Goal: Transaction & Acquisition: Purchase product/service

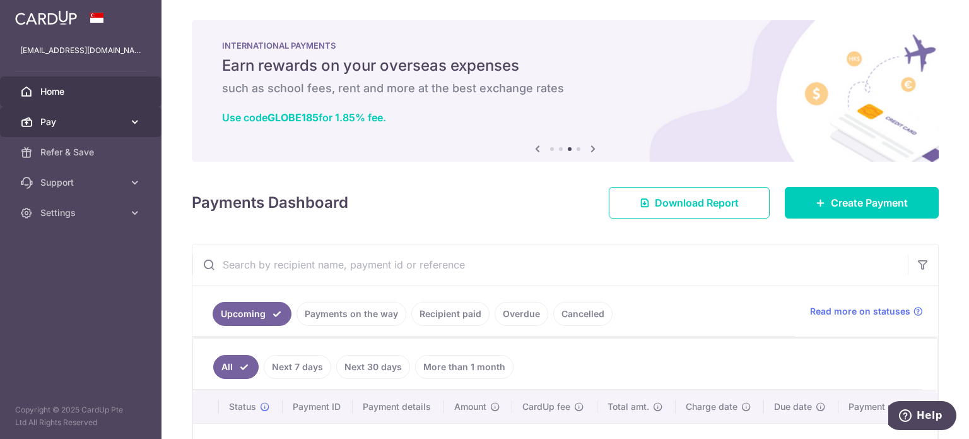
click at [102, 117] on span "Pay" at bounding box center [81, 121] width 83 height 13
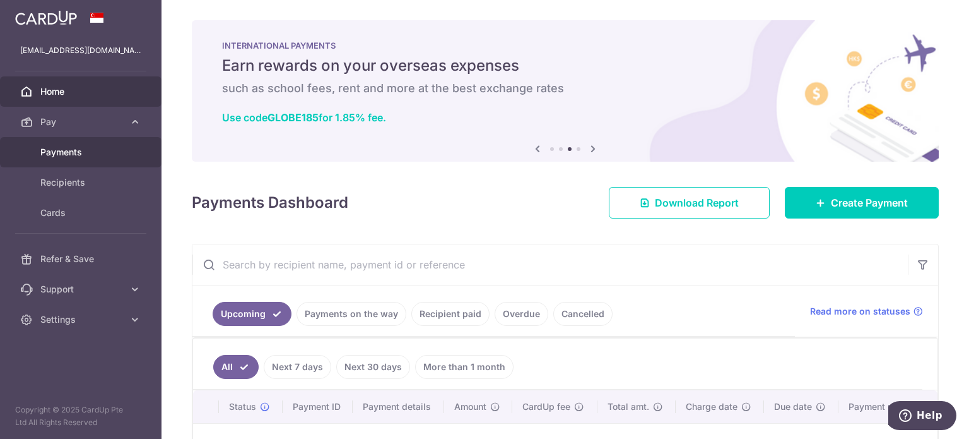
click at [100, 148] on span "Payments" at bounding box center [81, 152] width 83 height 13
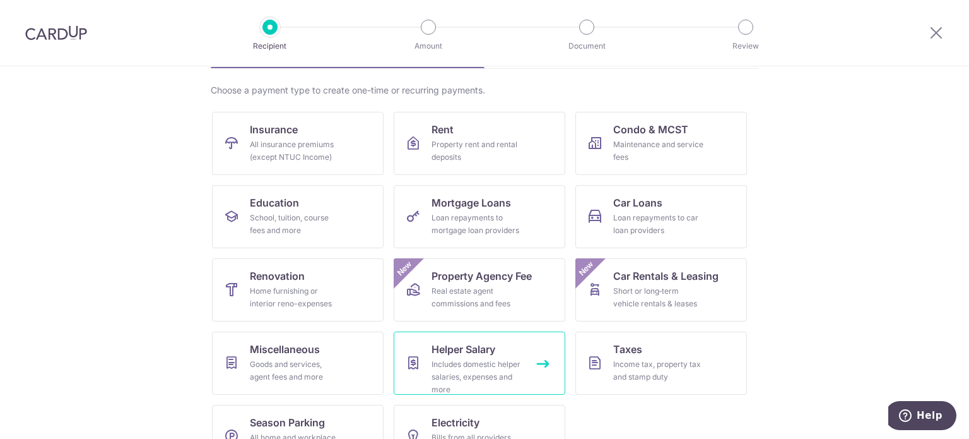
scroll to position [126, 0]
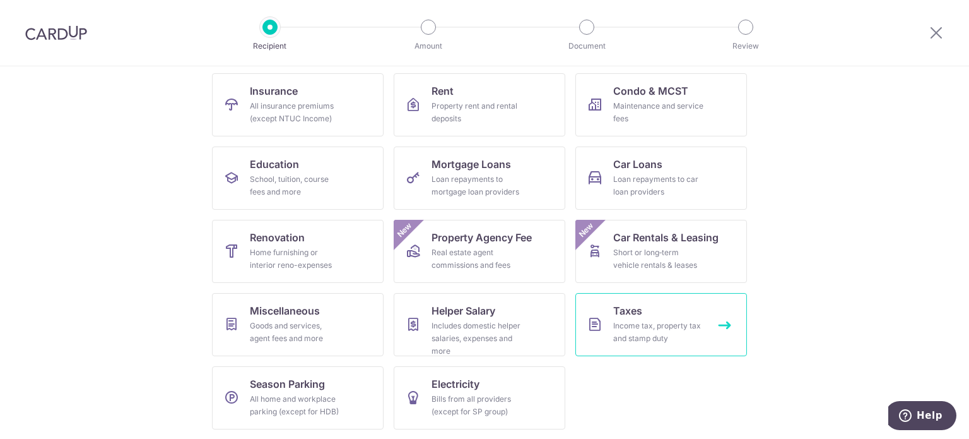
click at [639, 334] on div "Income tax, property tax and stamp duty" at bounding box center [658, 331] width 91 height 25
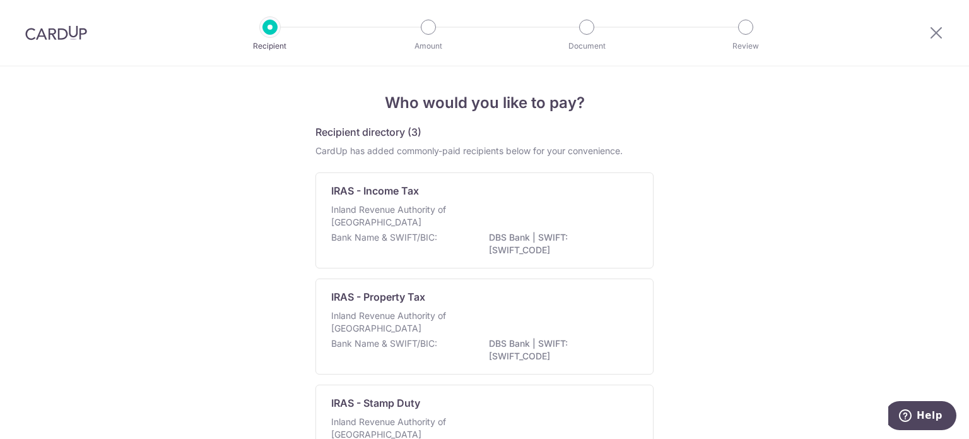
scroll to position [63, 0]
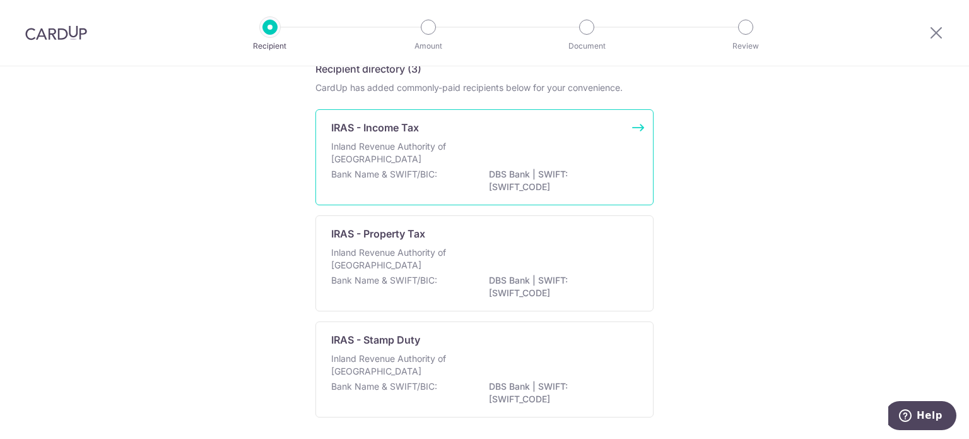
click at [450, 150] on p "Inland Revenue Authority of [GEOGRAPHIC_DATA]" at bounding box center [398, 152] width 134 height 25
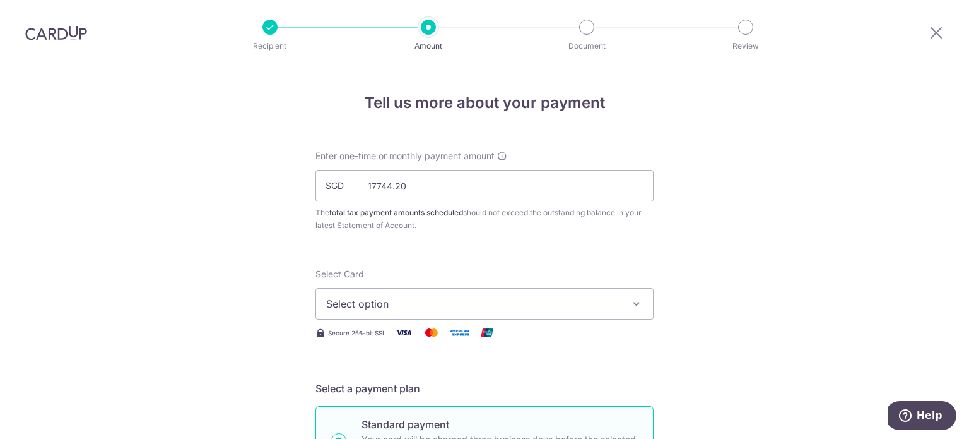
type input "17,744.20"
click at [545, 309] on span "Select option" at bounding box center [473, 303] width 294 height 15
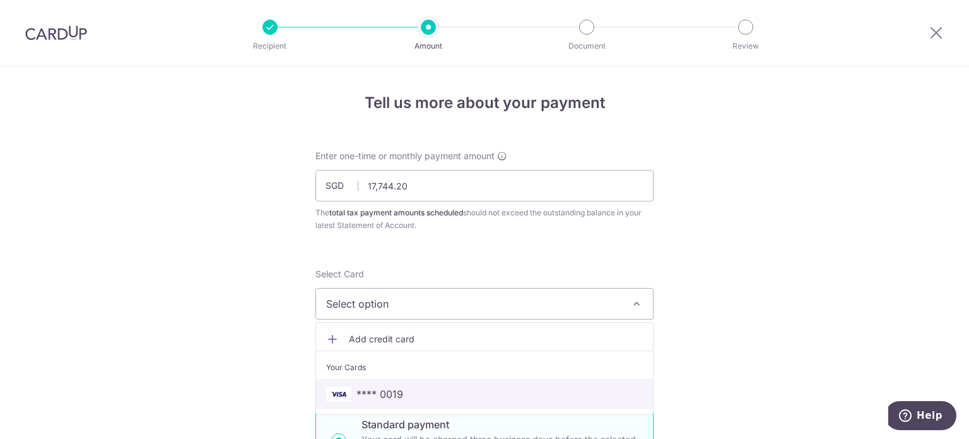
click at [397, 401] on link "**** 0019" at bounding box center [484, 394] width 337 height 30
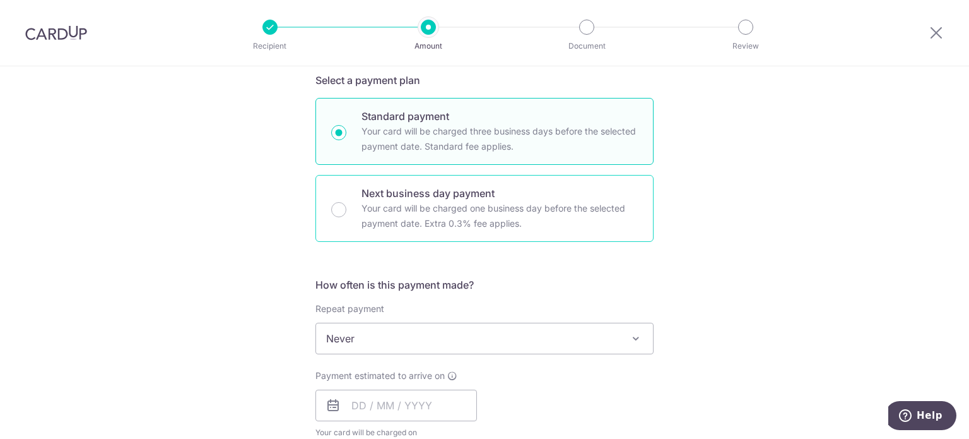
scroll to position [316, 0]
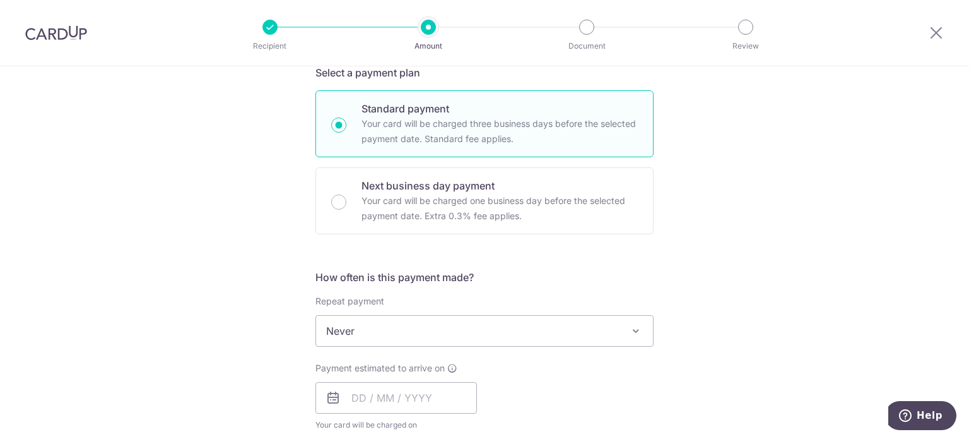
click at [354, 330] on span "Never" at bounding box center [484, 331] width 337 height 30
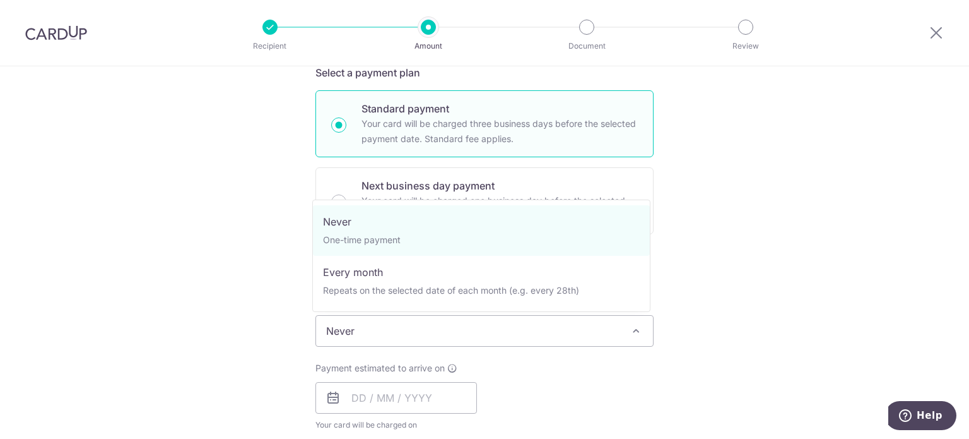
click at [162, 345] on div "Tell us more about your payment Enter one-time or monthly payment amount SGD 17…" at bounding box center [484, 337] width 969 height 1172
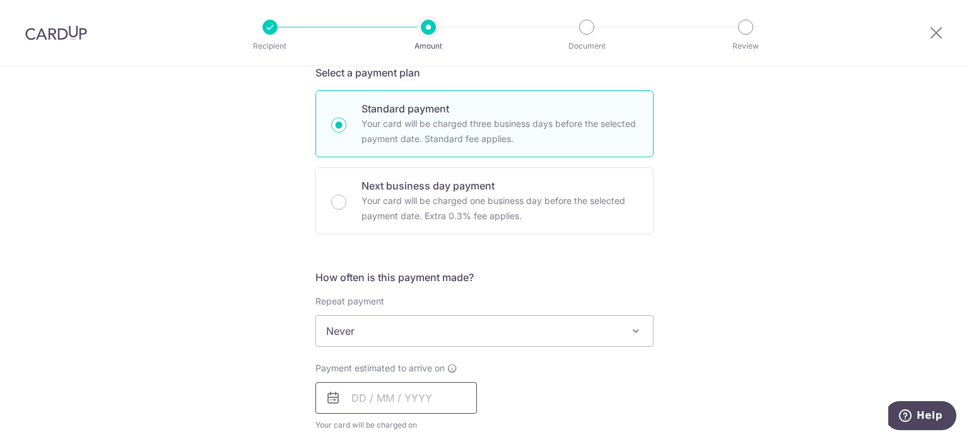
click at [356, 401] on input "text" at bounding box center [397, 398] width 162 height 32
click at [117, 305] on div "Tell us more about your payment Enter one-time or monthly payment amount SGD 17…" at bounding box center [484, 337] width 969 height 1172
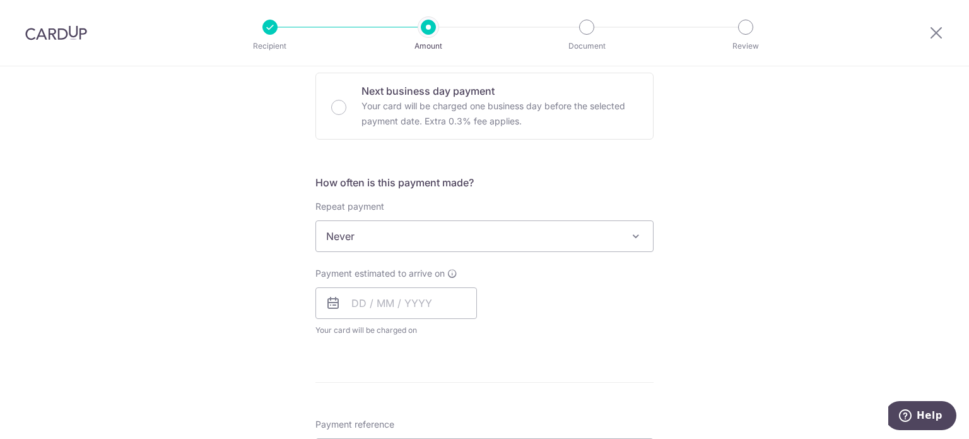
scroll to position [505, 0]
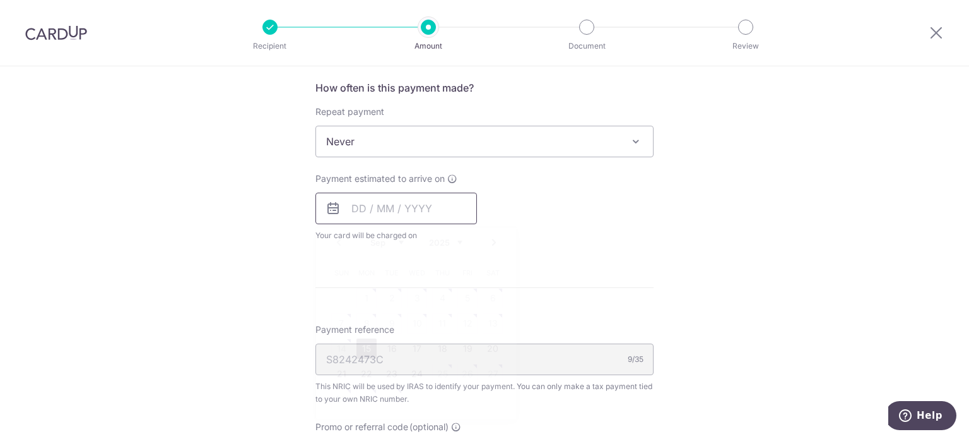
click at [349, 206] on input "text" at bounding box center [397, 208] width 162 height 32
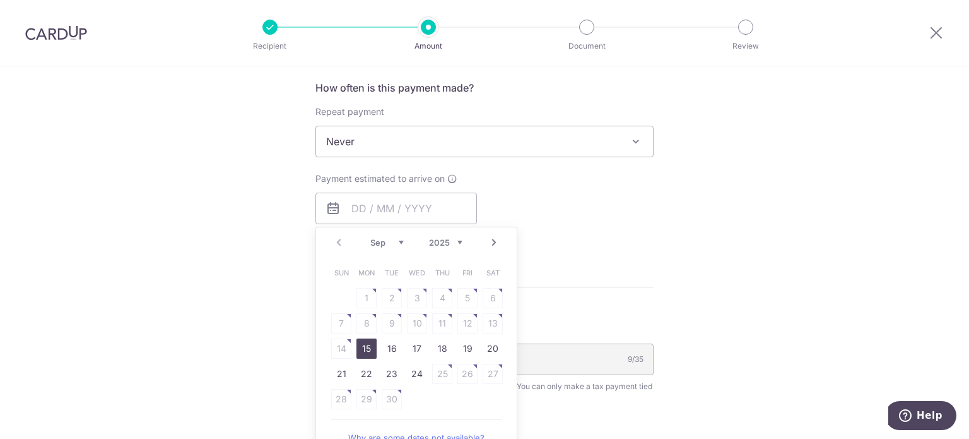
click at [364, 345] on link "15" at bounding box center [367, 348] width 20 height 20
type input "[DATE]"
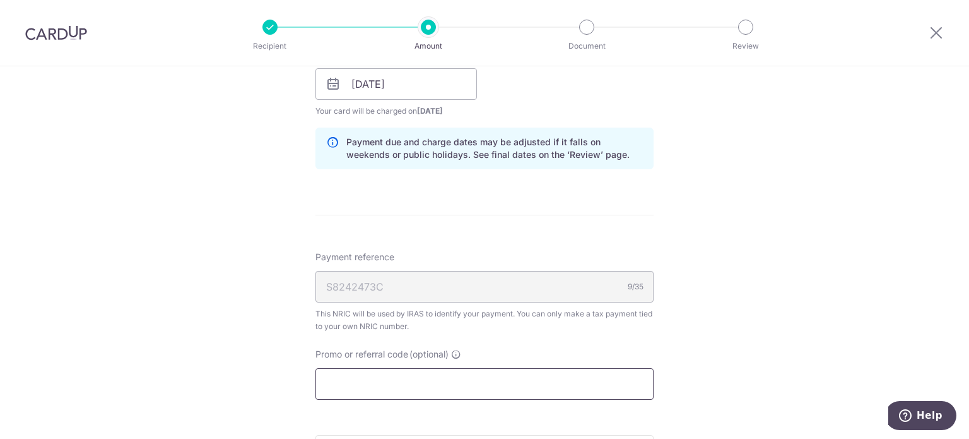
scroll to position [694, 0]
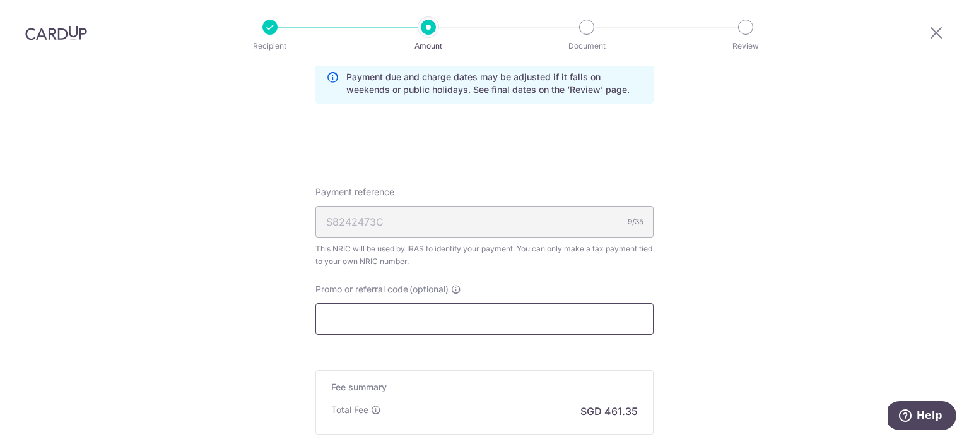
click at [454, 318] on input "Promo or referral code (optional)" at bounding box center [485, 319] width 338 height 32
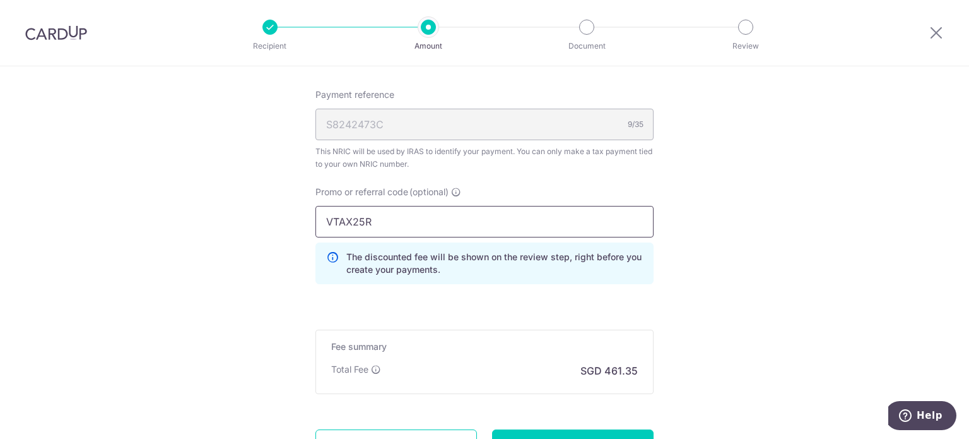
scroll to position [820, 0]
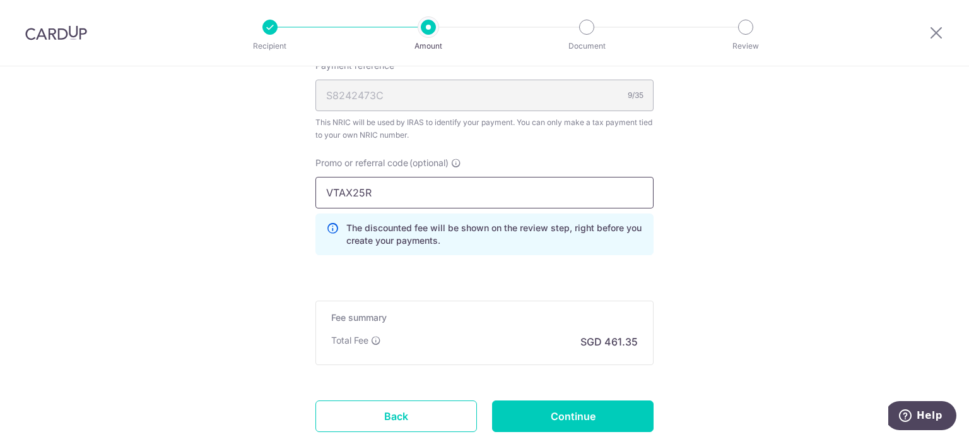
type input "VTAX25R"
click at [595, 426] on input "Continue" at bounding box center [573, 416] width 162 height 32
type input "Create Schedule"
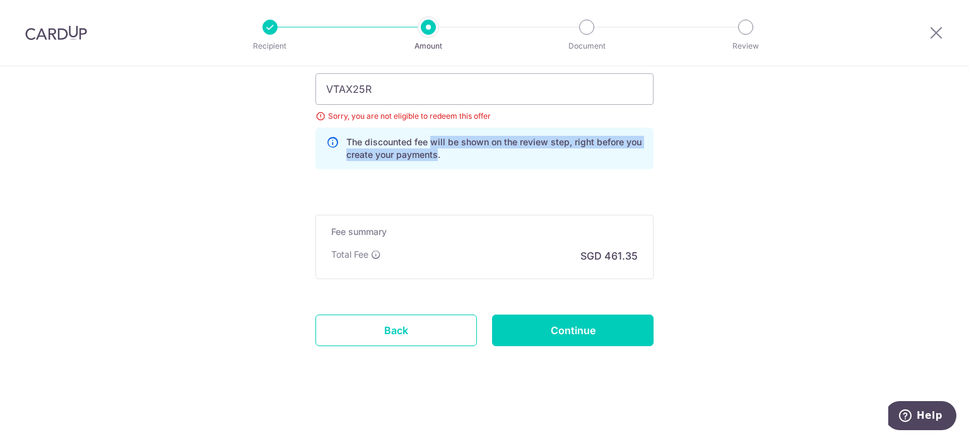
drag, startPoint x: 429, startPoint y: 139, endPoint x: 435, endPoint y: 158, distance: 20.0
click at [435, 158] on p "The discounted fee will be shown on the review step, right before you create yo…" at bounding box center [494, 148] width 297 height 25
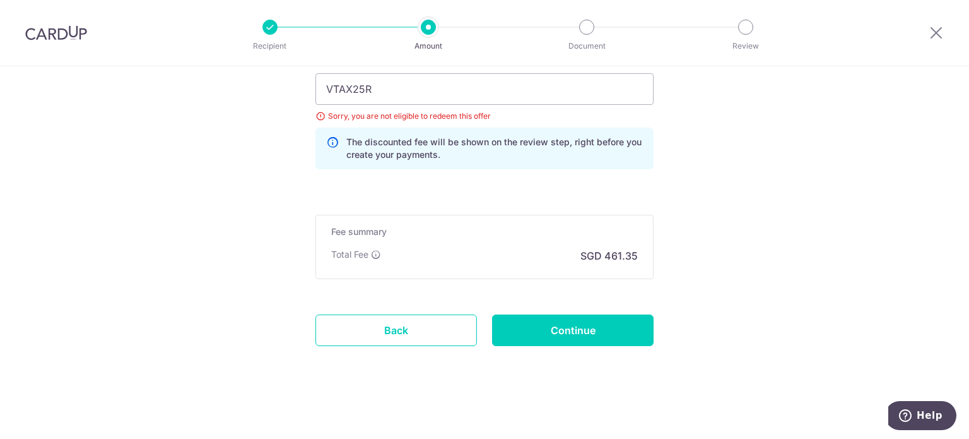
click at [448, 156] on p "The discounted fee will be shown on the review step, right before you create yo…" at bounding box center [494, 148] width 297 height 25
click at [398, 90] on input "VTAX25R" at bounding box center [485, 89] width 338 height 32
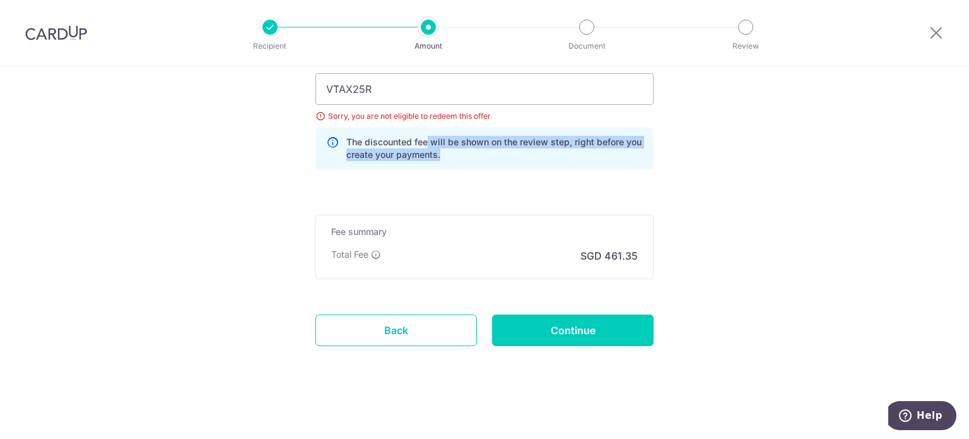
click at [466, 158] on div "The discounted fee will be shown on the review step, right before you create yo…" at bounding box center [485, 148] width 338 height 42
click at [466, 158] on p "The discounted fee will be shown on the review step, right before you create yo…" at bounding box center [494, 148] width 297 height 25
drag, startPoint x: 463, startPoint y: 156, endPoint x: 364, endPoint y: 143, distance: 99.9
click at [323, 143] on div "The discounted fee will be shown on the review step, right before you create yo…" at bounding box center [485, 148] width 338 height 42
click at [397, 143] on p "The discounted fee will be shown on the review step, right before you create yo…" at bounding box center [494, 148] width 297 height 25
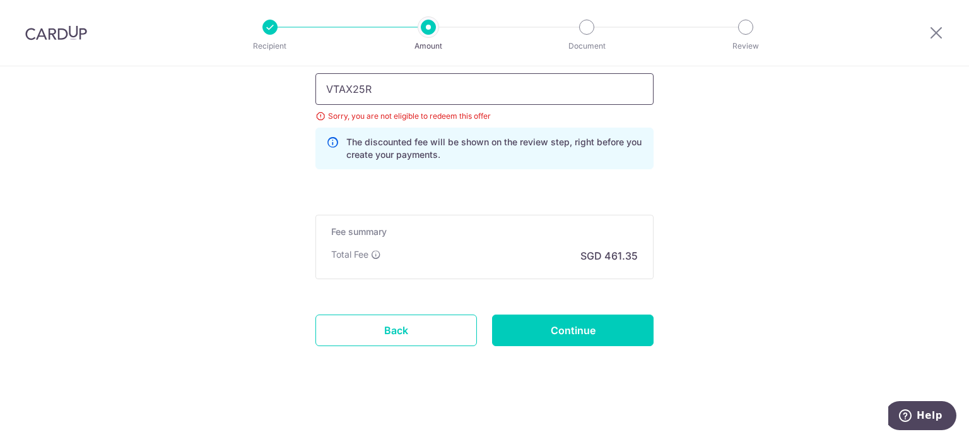
drag, startPoint x: 480, startPoint y: 95, endPoint x: 268, endPoint y: 93, distance: 212.7
click at [463, 156] on p "The discounted fee will be shown on the review step, right before you create yo…" at bounding box center [494, 148] width 297 height 25
click at [545, 324] on input "Continue" at bounding box center [573, 330] width 162 height 32
type input "Update Schedule"
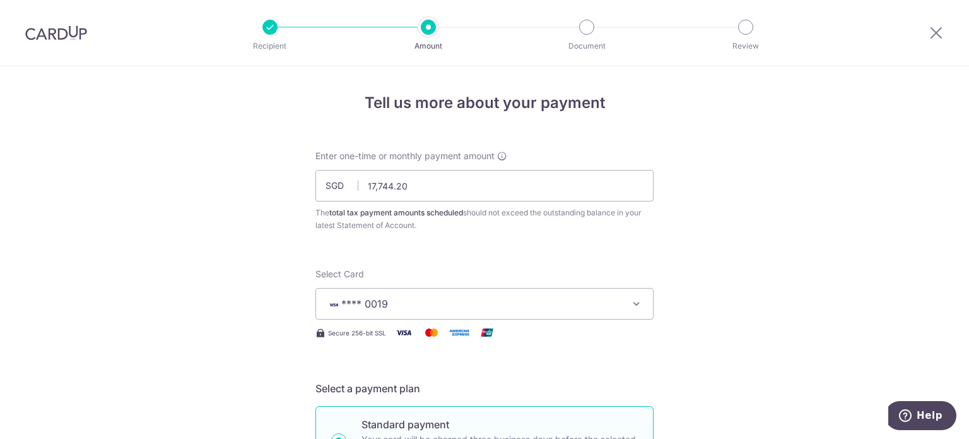
click at [71, 30] on img at bounding box center [56, 32] width 62 height 15
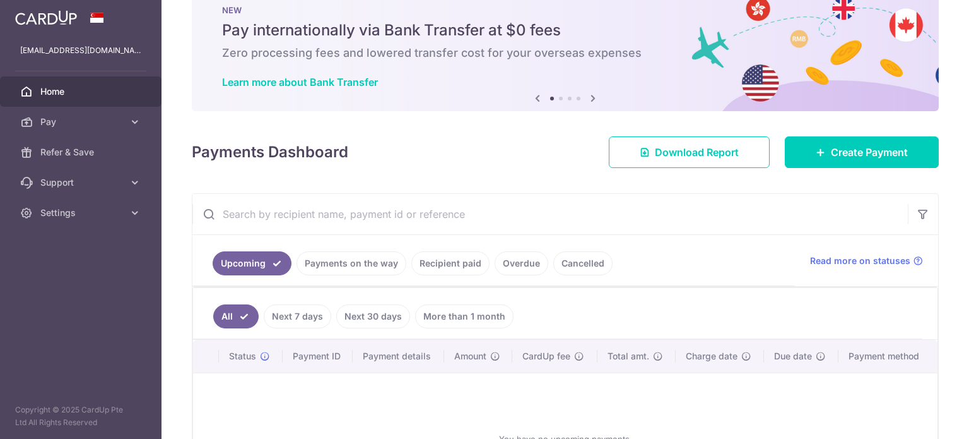
scroll to position [63, 0]
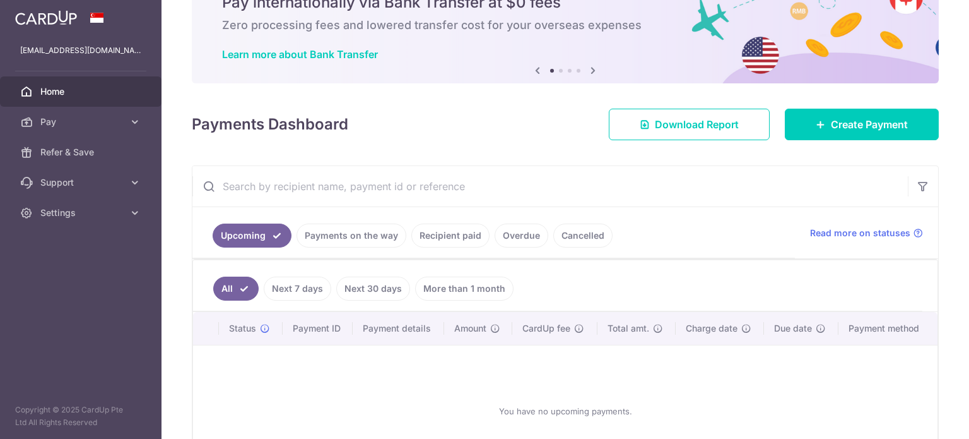
click at [437, 238] on link "Recipient paid" at bounding box center [450, 235] width 78 height 24
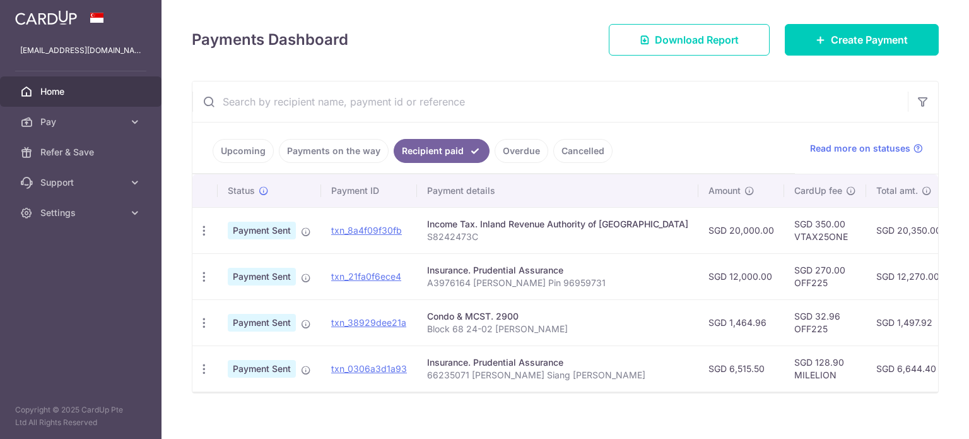
scroll to position [166, 0]
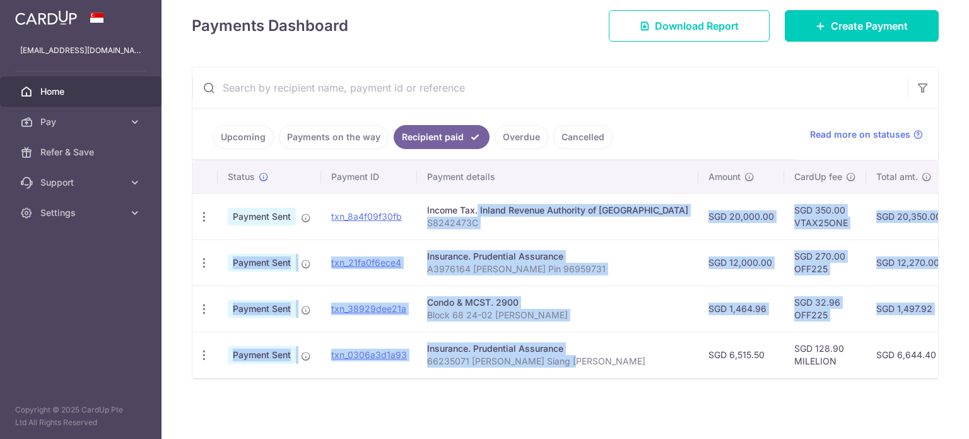
drag, startPoint x: 438, startPoint y: 204, endPoint x: 621, endPoint y: 310, distance: 211.2
click at [591, 358] on tbody "PDF Receipt Payment Sent txn_8a4f09f30fb Income Tax. Inland Revenue Authority o…" at bounding box center [698, 285] width 1013 height 184
click at [624, 250] on div "Insurance. Prudential Assurance" at bounding box center [557, 256] width 261 height 13
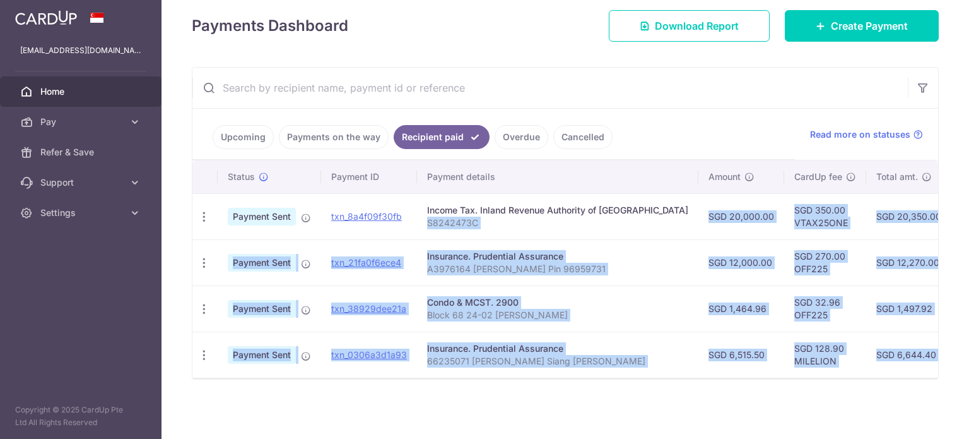
drag, startPoint x: 612, startPoint y: 229, endPoint x: 705, endPoint y: 372, distance: 170.5
click at [682, 383] on div "× Pause Schedule Pause all future payments in this series Pause just this one p…" at bounding box center [566, 219] width 808 height 439
click at [564, 309] on p "Block 68 24-02 [PERSON_NAME]" at bounding box center [557, 315] width 261 height 13
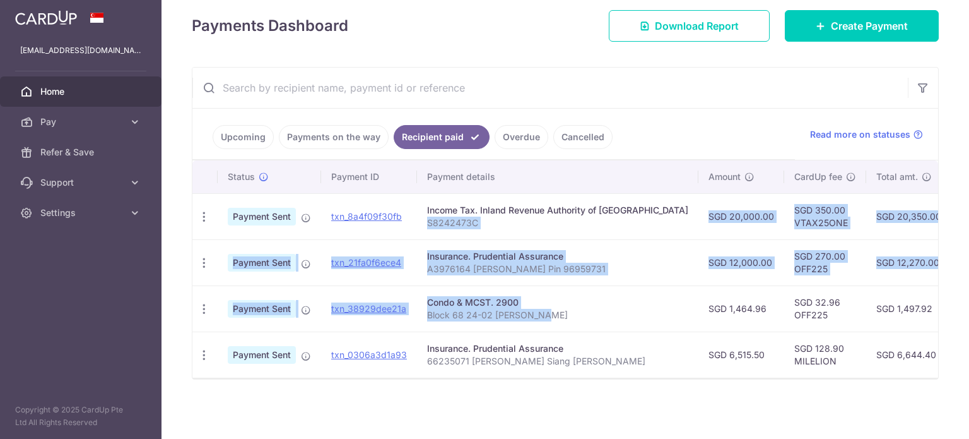
drag, startPoint x: 568, startPoint y: 292, endPoint x: 586, endPoint y: 218, distance: 75.9
click at [586, 218] on tbody "PDF Receipt Payment Sent txn_8a4f09f30fb Income Tax. Inland Revenue Authority o…" at bounding box center [698, 285] width 1013 height 184
click at [620, 298] on div "Condo & MCST. 2900" at bounding box center [557, 302] width 261 height 13
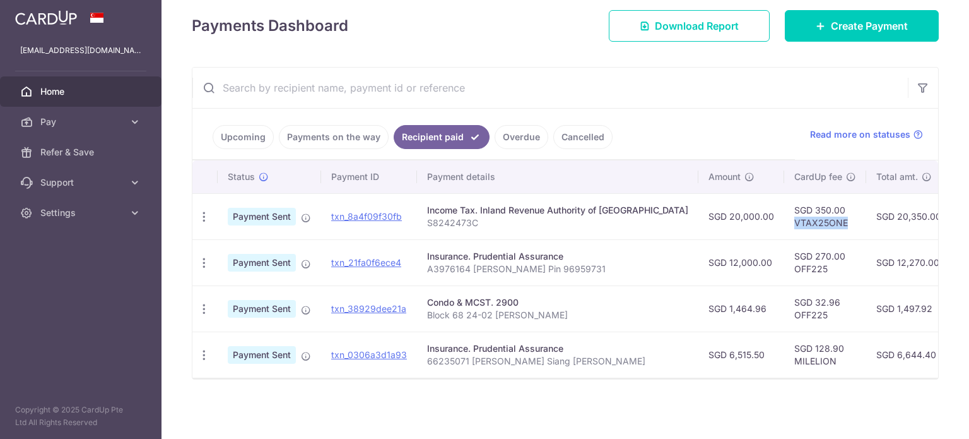
drag, startPoint x: 800, startPoint y: 219, endPoint x: 745, endPoint y: 215, distance: 55.7
click at [784, 215] on td "SGD 350.00 VTAX25ONE" at bounding box center [825, 216] width 82 height 46
drag, startPoint x: 774, startPoint y: 219, endPoint x: 740, endPoint y: 220, distance: 34.1
click at [784, 218] on td "SGD 350.00 VTAX25ONE" at bounding box center [825, 216] width 82 height 46
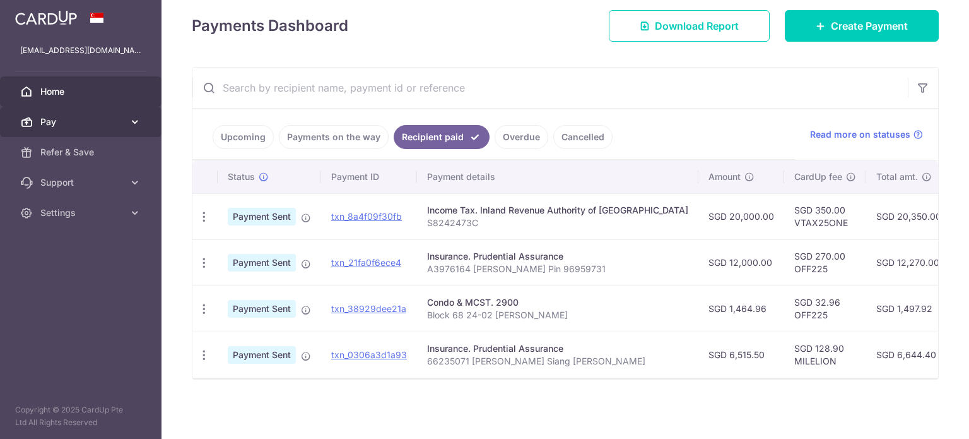
click at [80, 126] on span "Pay" at bounding box center [81, 121] width 83 height 13
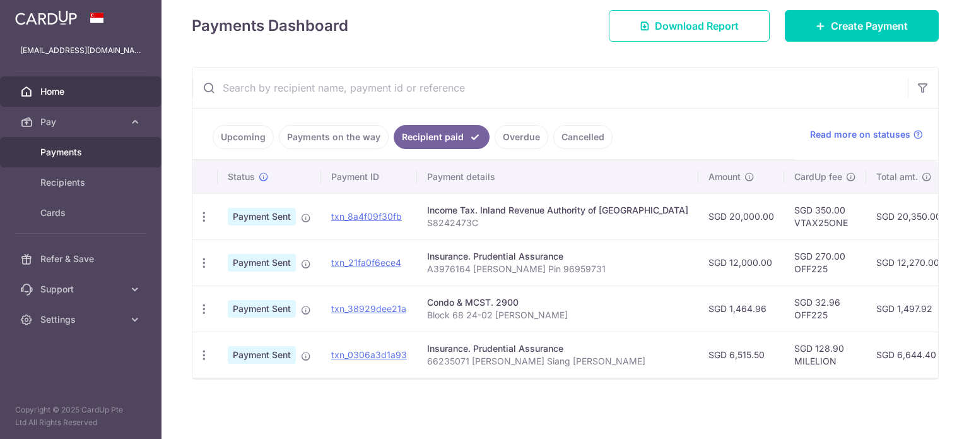
click at [97, 156] on span "Payments" at bounding box center [81, 152] width 83 height 13
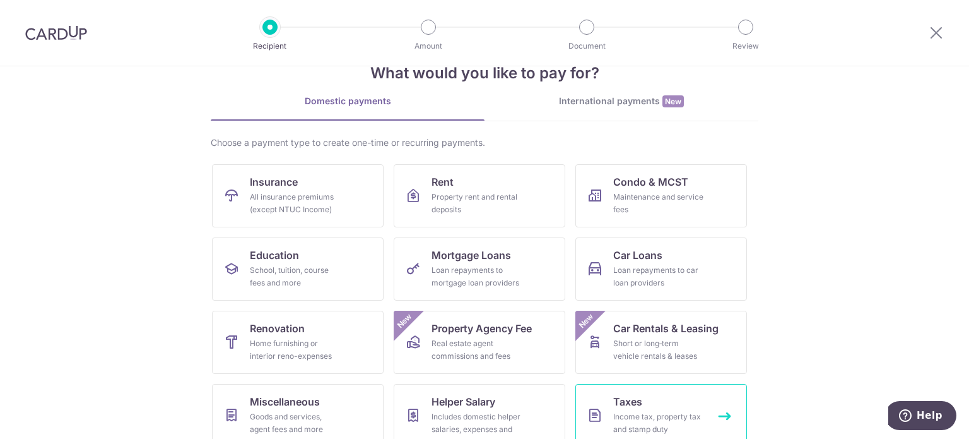
scroll to position [126, 0]
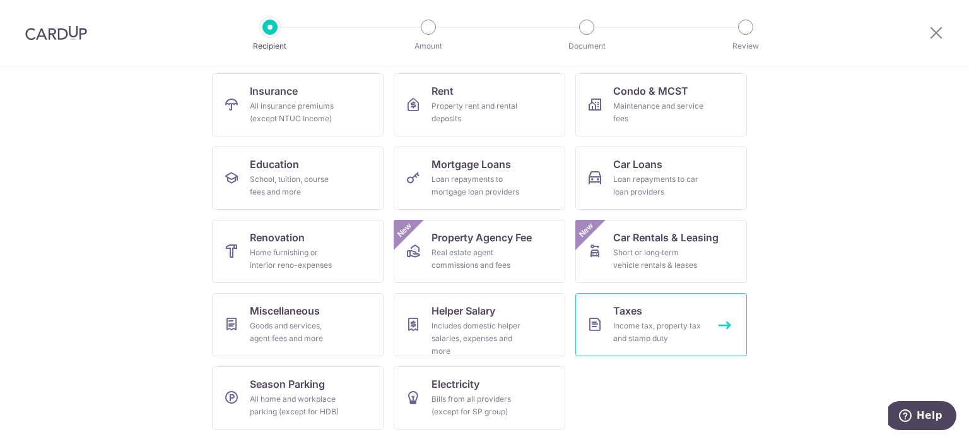
click at [656, 318] on link "Taxes Income tax, property tax and stamp duty" at bounding box center [662, 324] width 172 height 63
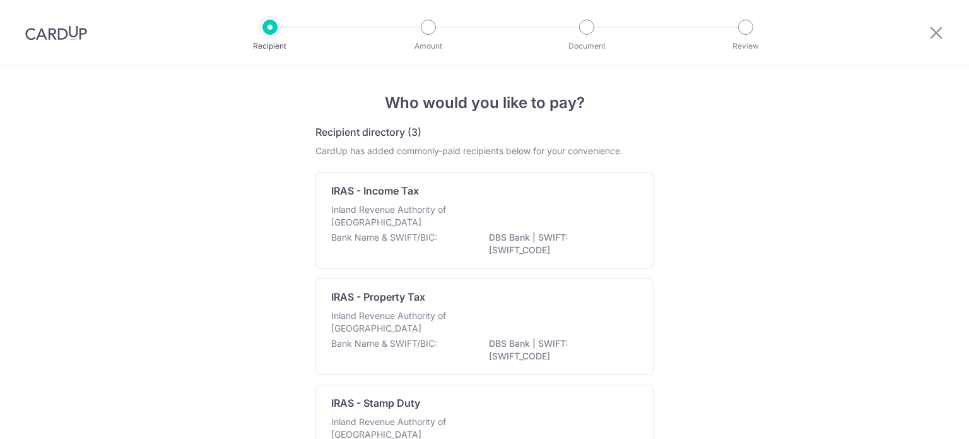
click at [437, 216] on p "Inland Revenue Authority of Singapore" at bounding box center [398, 215] width 134 height 25
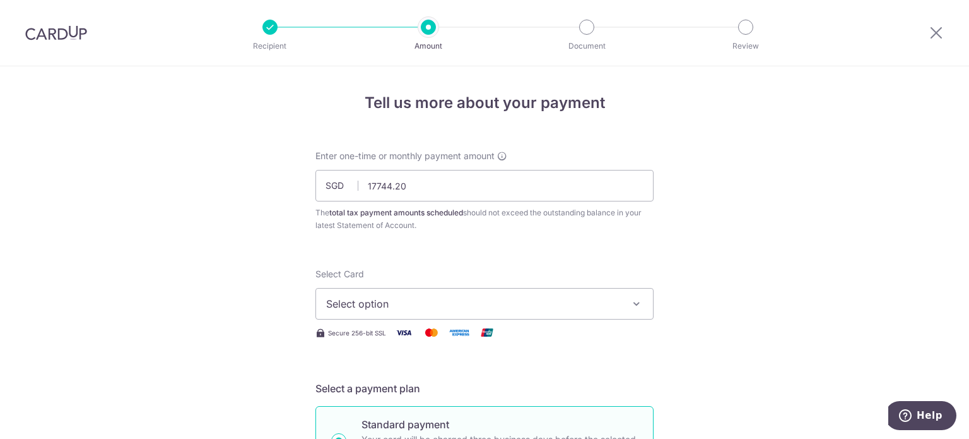
type input "17,744.20"
click at [416, 311] on button "Select option" at bounding box center [485, 304] width 338 height 32
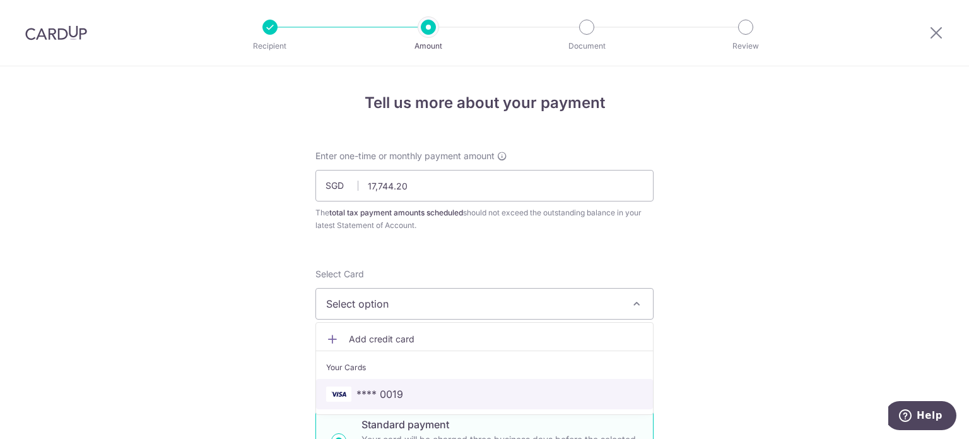
click at [411, 393] on span "**** 0019" at bounding box center [484, 393] width 317 height 15
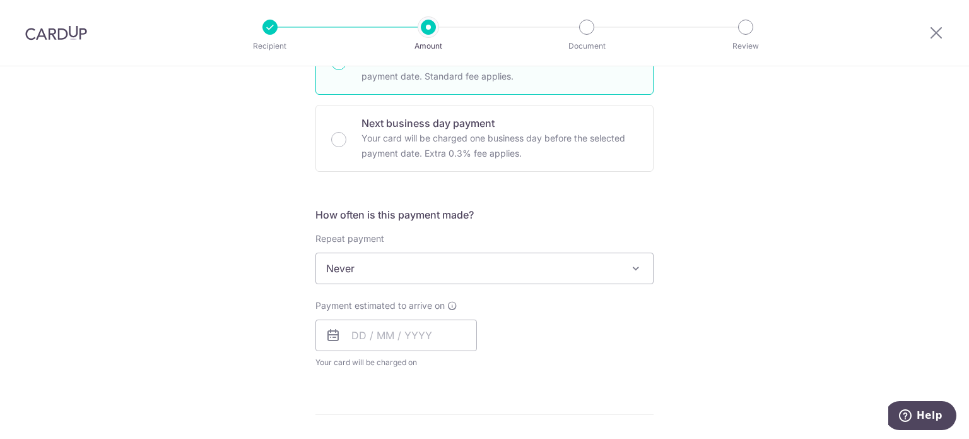
scroll to position [379, 0]
click at [408, 269] on span "Never" at bounding box center [484, 267] width 337 height 30
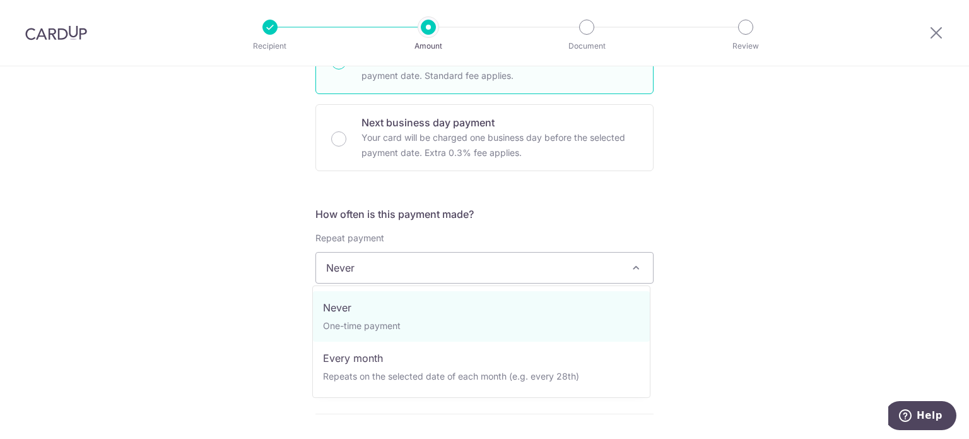
click at [194, 312] on div "Tell us more about your payment Enter one-time or monthly payment amount SGD 17…" at bounding box center [484, 274] width 969 height 1172
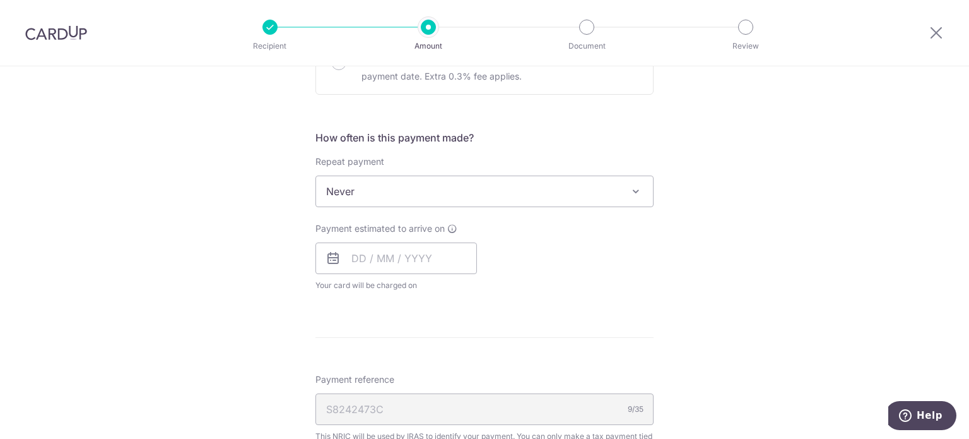
scroll to position [568, 0]
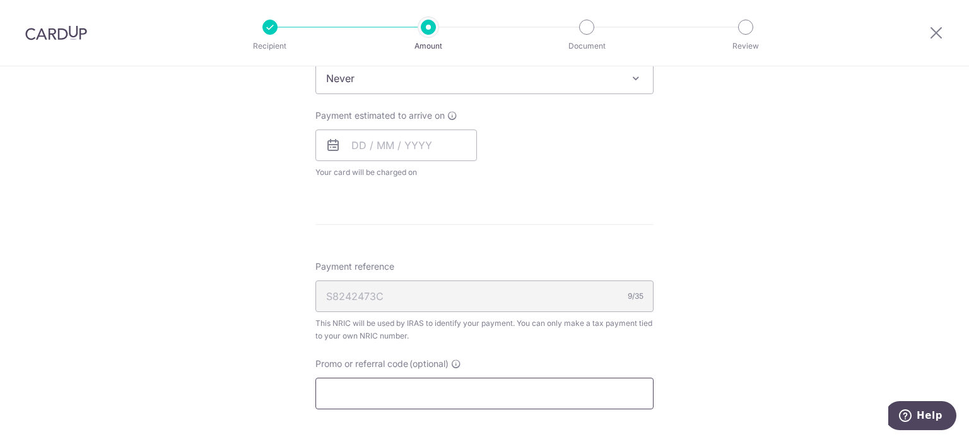
click at [391, 392] on input "Promo or referral code (optional)" at bounding box center [485, 393] width 338 height 32
paste input "VTAX25ONE"
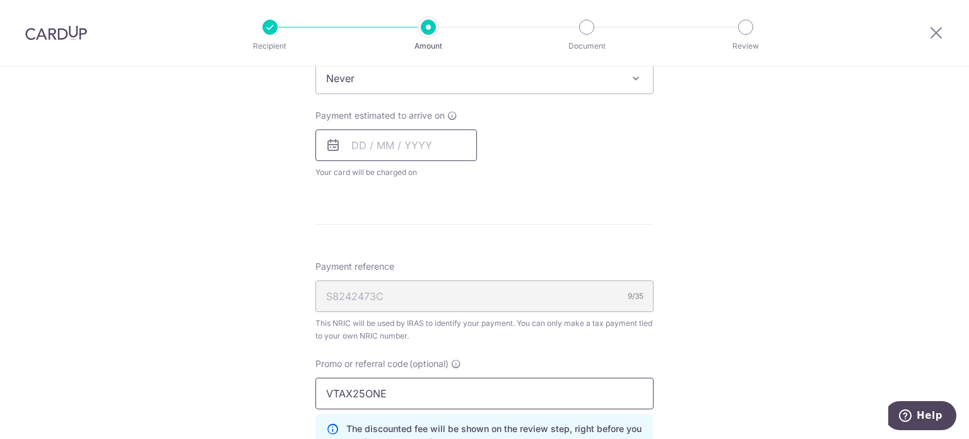
type input "VTAX25ONE"
click at [356, 151] on input "text" at bounding box center [397, 145] width 162 height 32
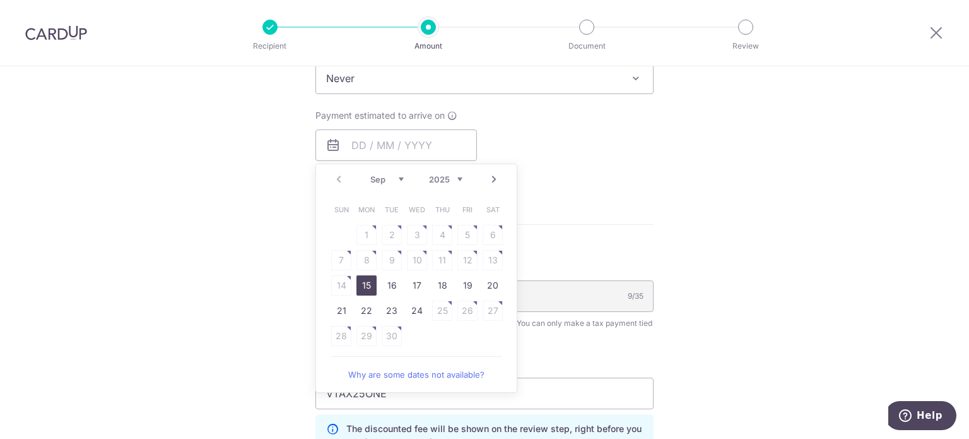
click at [145, 214] on div "Tell us more about your payment Enter one-time or monthly payment amount SGD 17…" at bounding box center [484, 112] width 969 height 1229
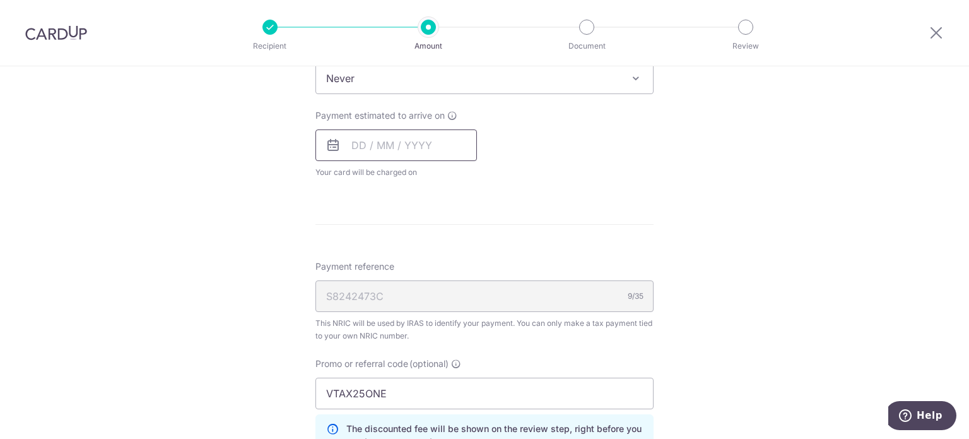
click at [356, 151] on input "text" at bounding box center [397, 145] width 162 height 32
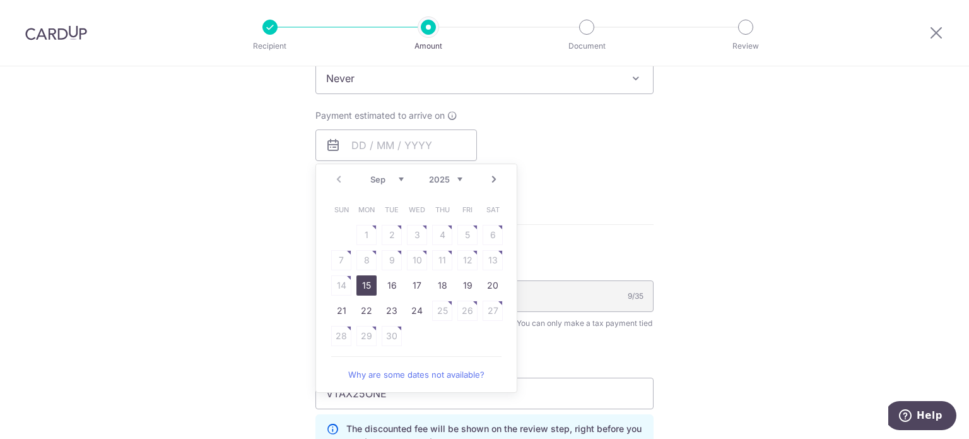
click at [370, 284] on link "15" at bounding box center [367, 285] width 20 height 20
type input "[DATE]"
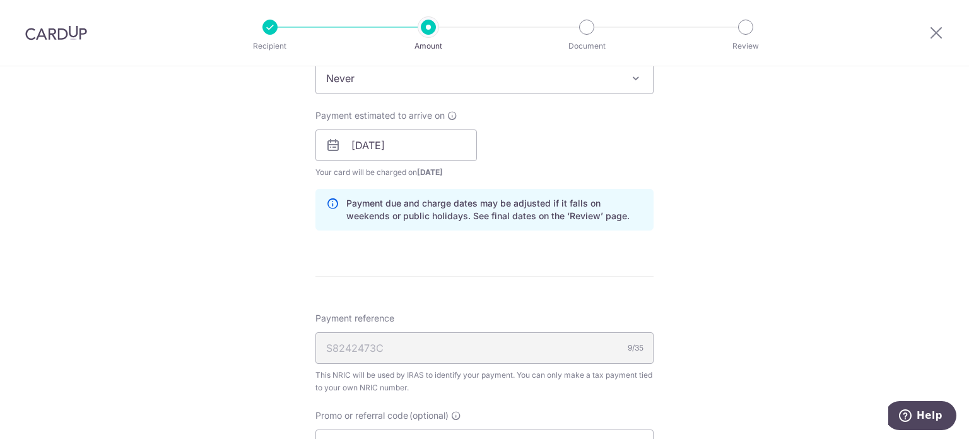
click at [237, 296] on div "Tell us more about your payment Enter one-time or monthly payment amount SGD 17…" at bounding box center [484, 138] width 969 height 1280
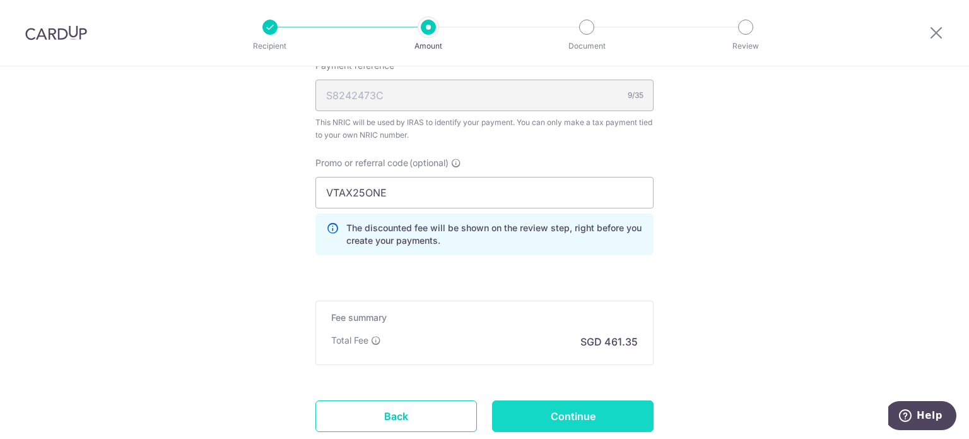
click at [608, 416] on input "Continue" at bounding box center [573, 416] width 162 height 32
type input "Create Schedule"
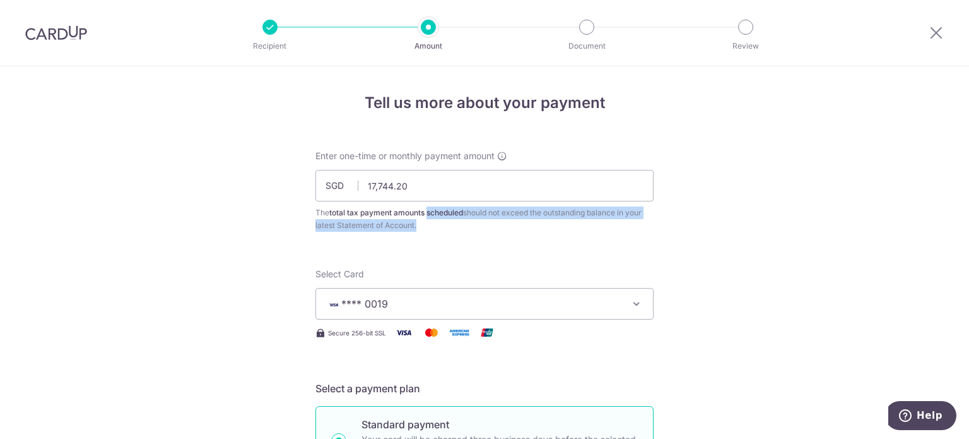
drag, startPoint x: 427, startPoint y: 216, endPoint x: 439, endPoint y: 232, distance: 20.7
click at [422, 230] on div "The total tax payment amounts scheduled should not exceed the outstanding balan…" at bounding box center [485, 218] width 338 height 25
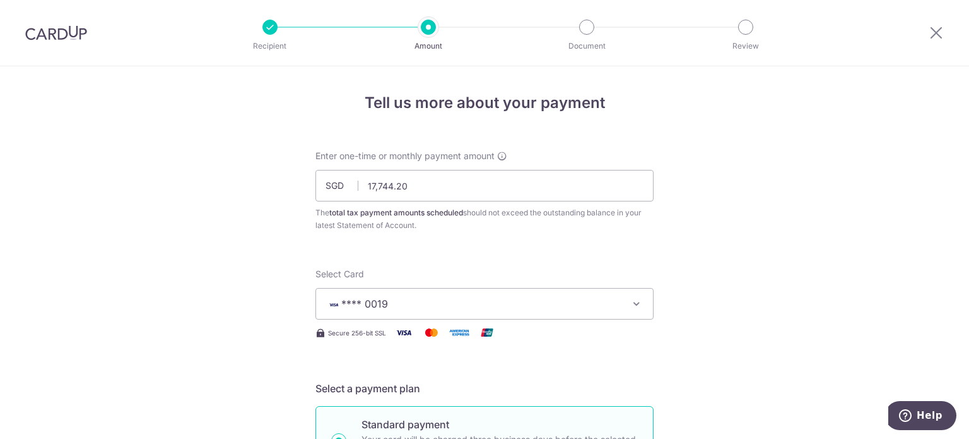
drag, startPoint x: 444, startPoint y: 228, endPoint x: 291, endPoint y: 220, distance: 153.6
click at [418, 232] on div at bounding box center [499, 232] width 204 height 1
drag, startPoint x: 442, startPoint y: 227, endPoint x: 303, endPoint y: 213, distance: 139.5
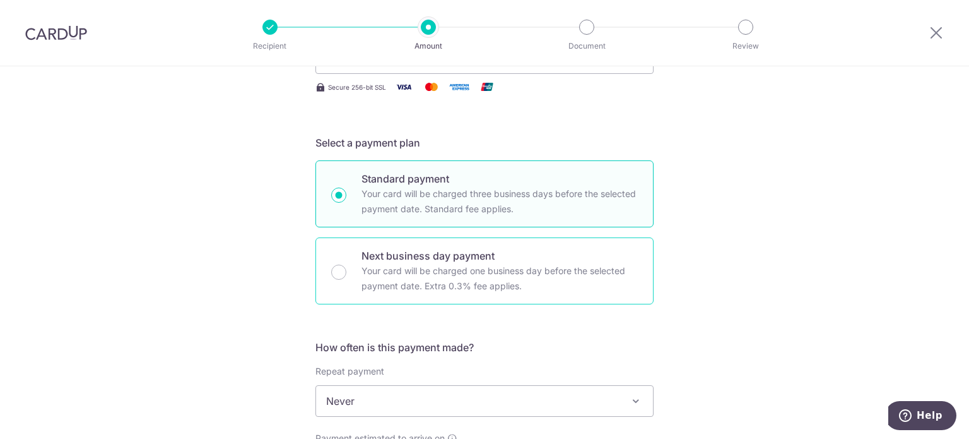
scroll to position [379, 0]
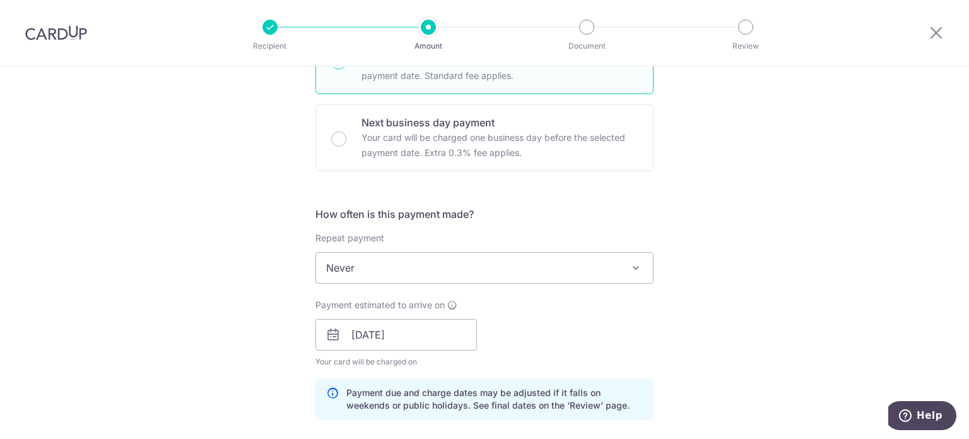
click at [376, 275] on span "Never" at bounding box center [484, 267] width 337 height 30
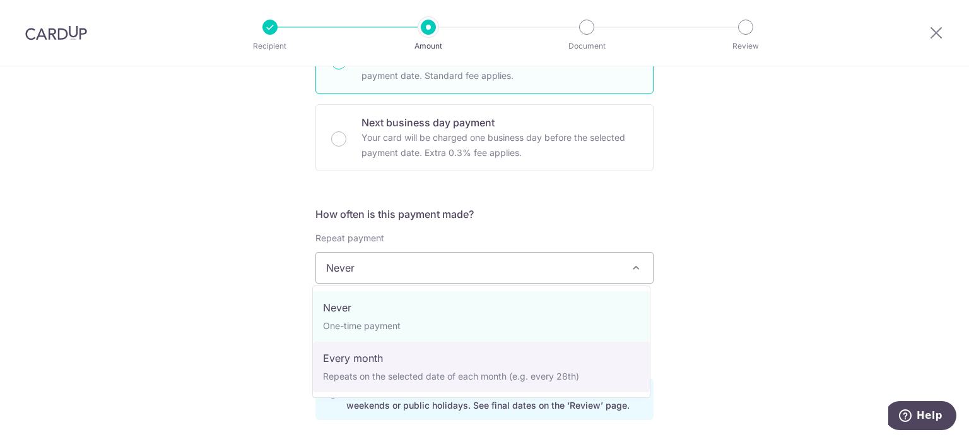
select select "3"
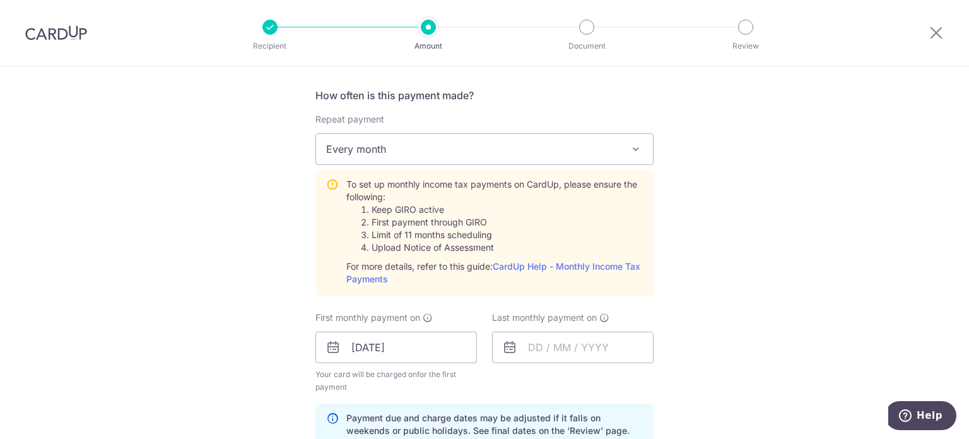
scroll to position [505, 0]
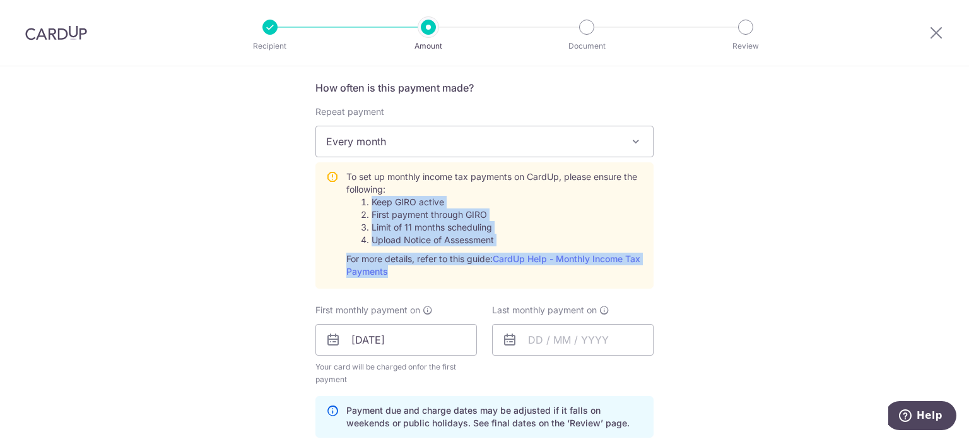
drag, startPoint x: 370, startPoint y: 198, endPoint x: 442, endPoint y: 266, distance: 98.2
click at [442, 266] on div "To set up monthly income tax payments on CardUp, please ensure the following: K…" at bounding box center [494, 223] width 297 height 107
click at [464, 275] on div "To set up monthly income tax payments on CardUp, please ensure the following: K…" at bounding box center [494, 223] width 297 height 107
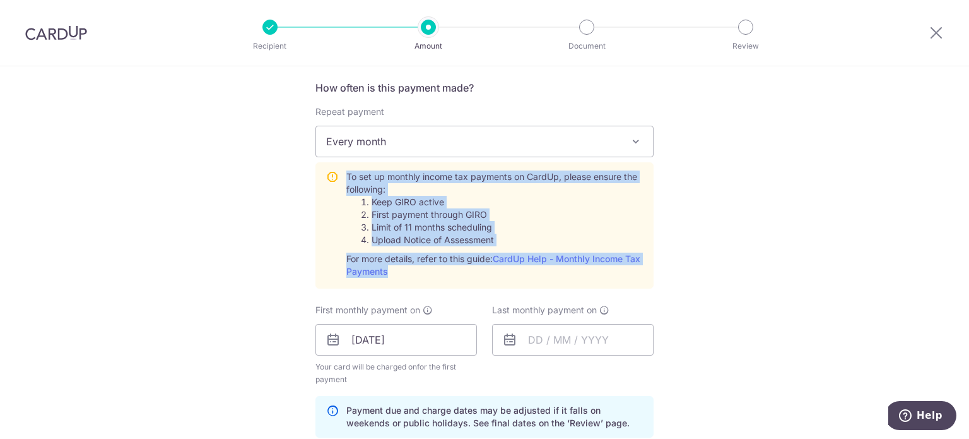
drag, startPoint x: 516, startPoint y: 266, endPoint x: 259, endPoint y: 209, distance: 263.7
click at [324, 167] on div "To set up monthly income tax payments on CardUp, please ensure the following: K…" at bounding box center [485, 225] width 338 height 126
click at [252, 213] on div "Tell us more about your payment Enter one-time or monthly payment amount SGD 17…" at bounding box center [484, 282] width 969 height 1442
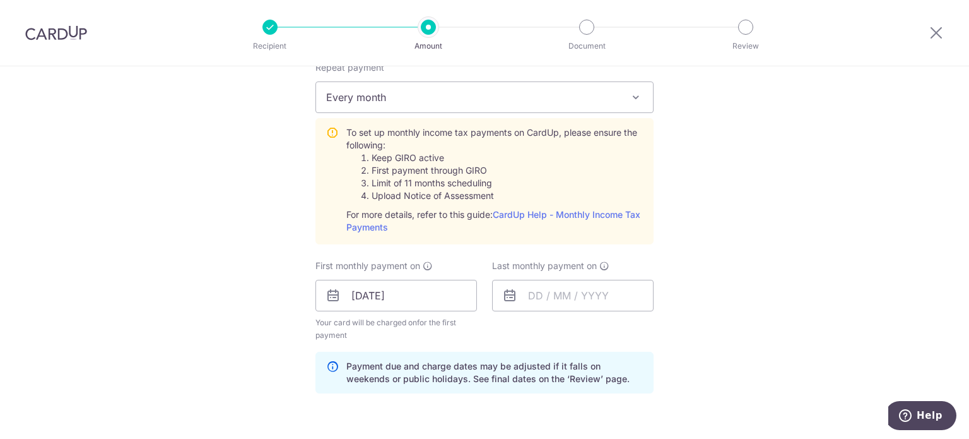
scroll to position [631, 0]
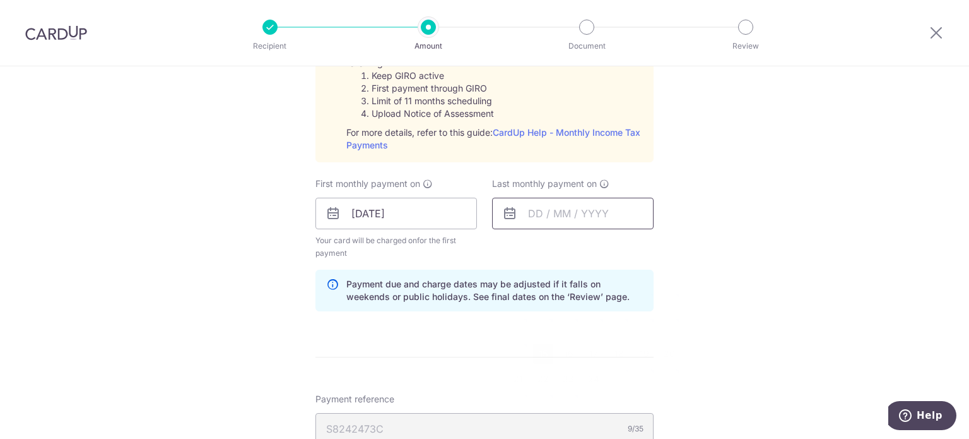
click at [531, 212] on input "text" at bounding box center [573, 214] width 162 height 32
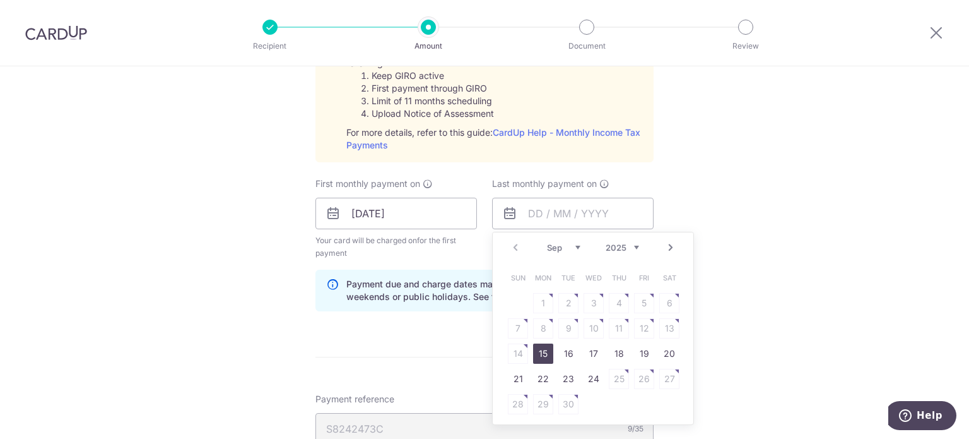
click at [540, 353] on link "15" at bounding box center [543, 353] width 20 height 20
type input "[DATE]"
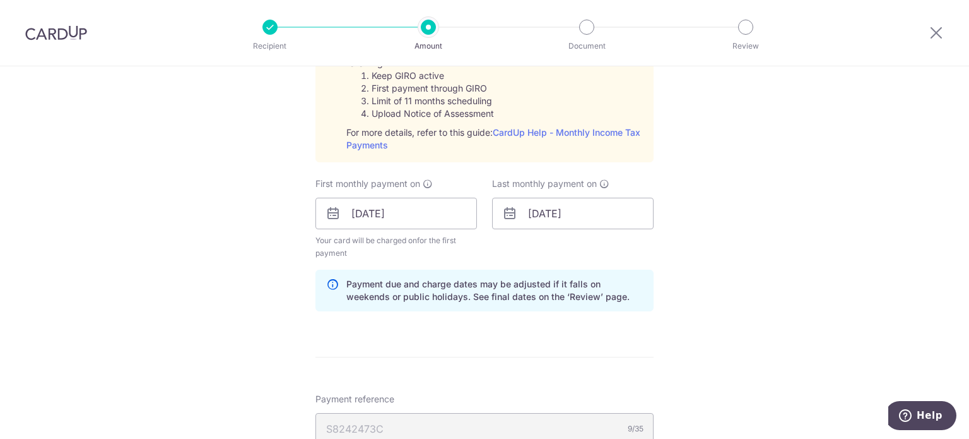
click at [699, 255] on div "Tell us more about your payment Enter one-time or monthly payment amount SGD 17…" at bounding box center [484, 156] width 969 height 1442
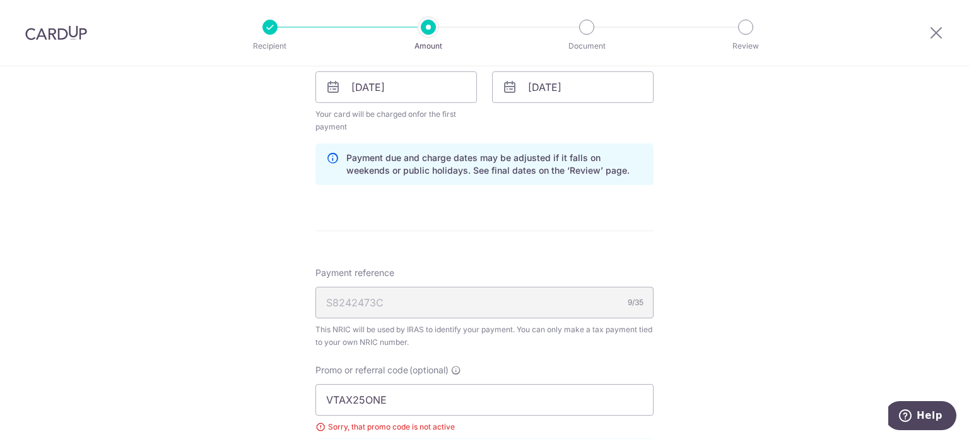
scroll to position [947, 0]
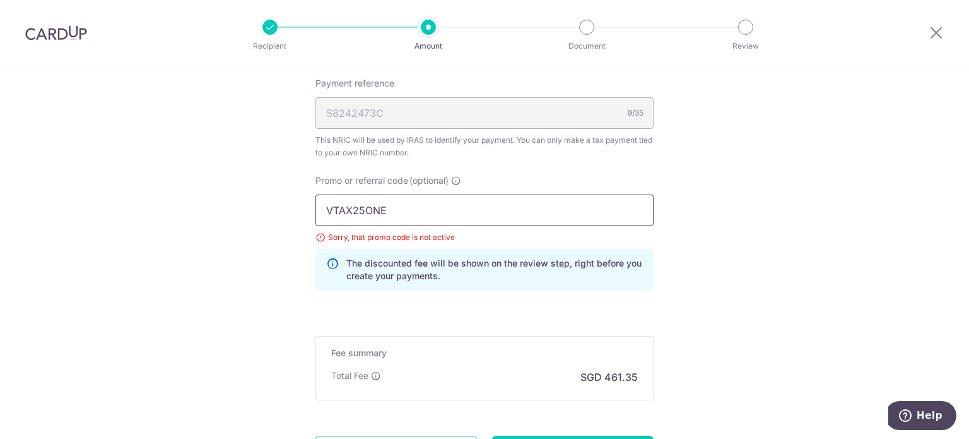
click at [410, 204] on input "VTAX25ONE" at bounding box center [485, 210] width 338 height 32
type input "VTAX25R"
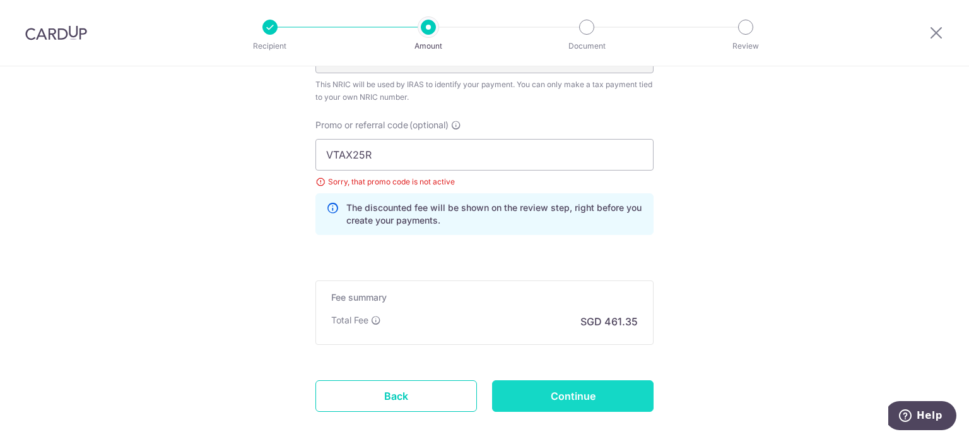
scroll to position [1067, 0]
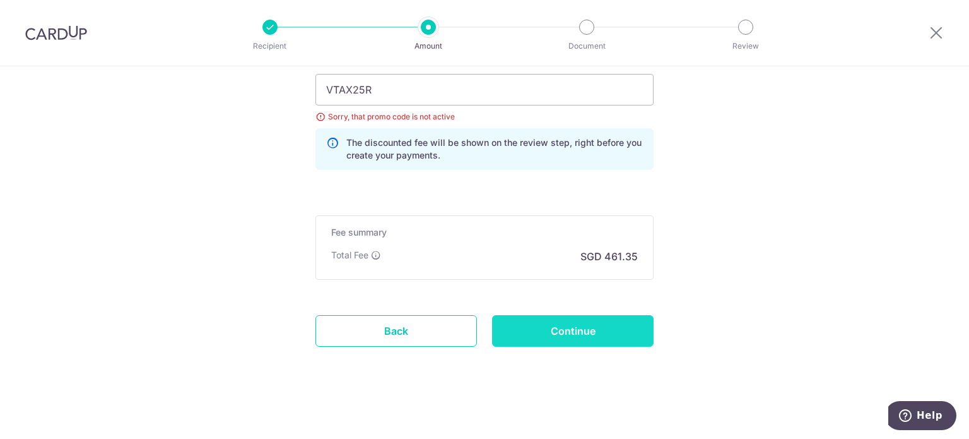
click at [543, 324] on input "Continue" at bounding box center [573, 331] width 162 height 32
type input "Update Schedule"
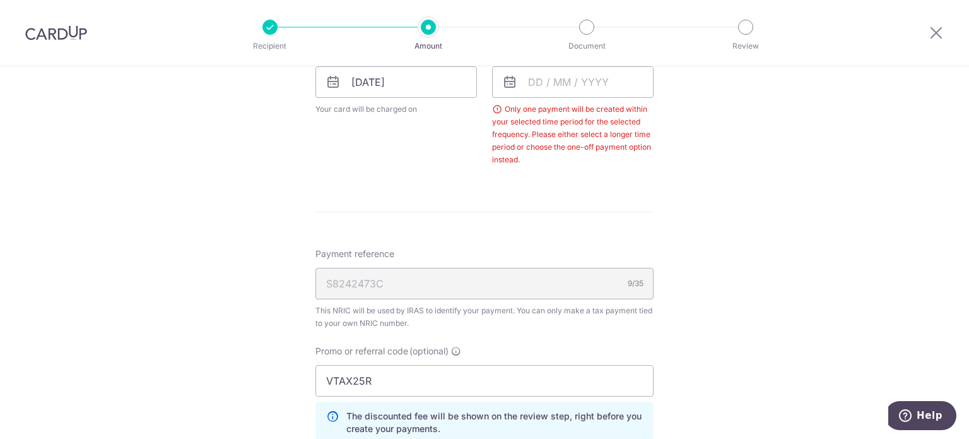
scroll to position [603, 0]
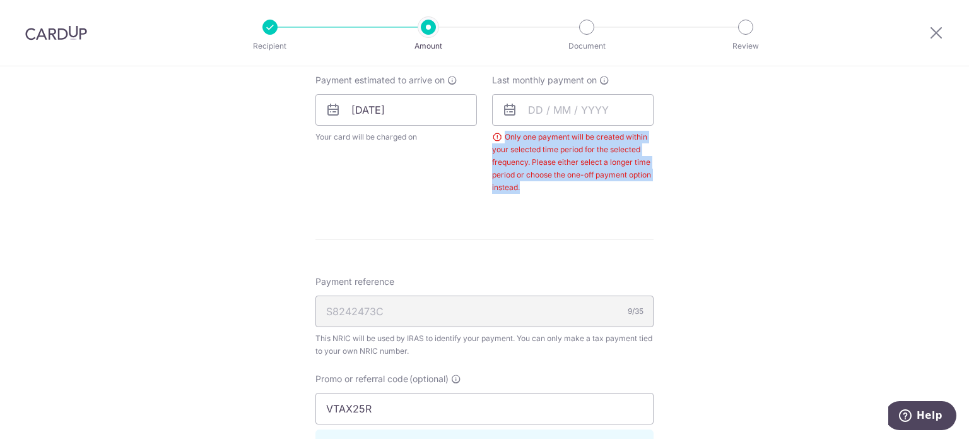
drag, startPoint x: 501, startPoint y: 137, endPoint x: 523, endPoint y: 184, distance: 51.7
click at [523, 184] on div "Only one payment will be created within your selected time period for the selec…" at bounding box center [573, 162] width 162 height 63
click at [546, 184] on div "Only one payment will be created within your selected time period for the selec…" at bounding box center [573, 162] width 162 height 63
drag, startPoint x: 548, startPoint y: 186, endPoint x: 501, endPoint y: 138, distance: 67.4
click at [501, 138] on div "Only one payment will be created within your selected time period for the selec…" at bounding box center [573, 162] width 162 height 63
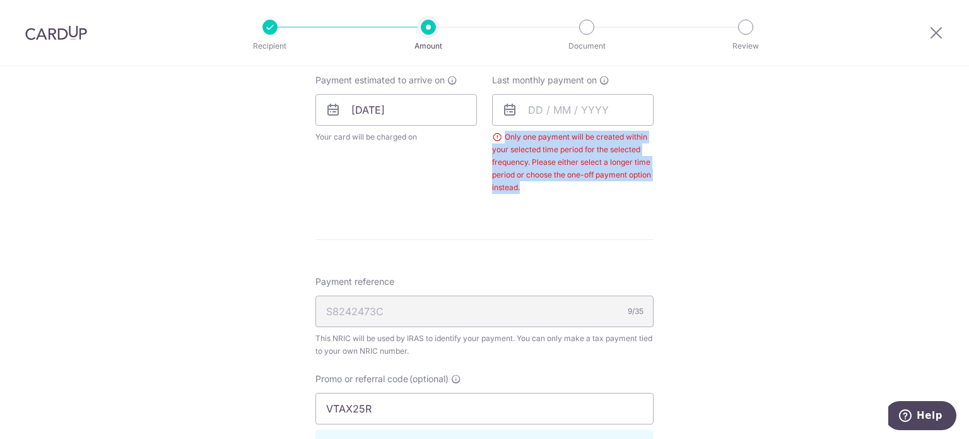
click at [543, 160] on div "Only one payment will be created within your selected time period for the selec…" at bounding box center [573, 162] width 162 height 63
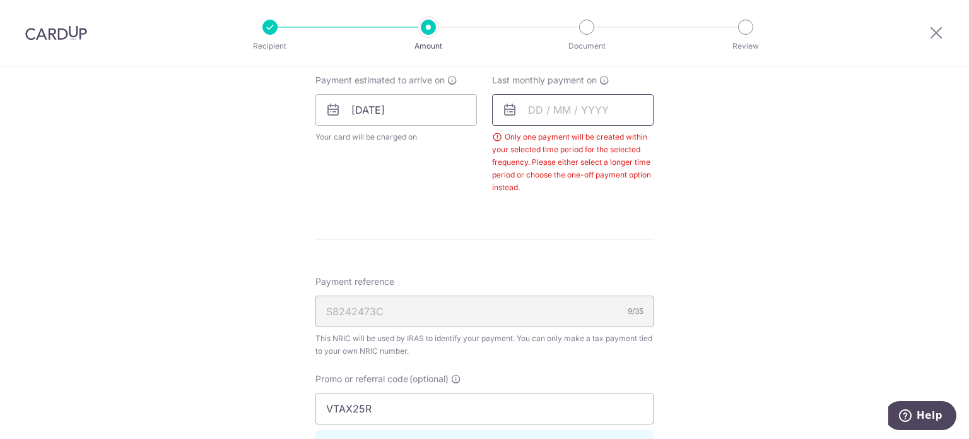
click at [535, 106] on input "text" at bounding box center [573, 110] width 162 height 32
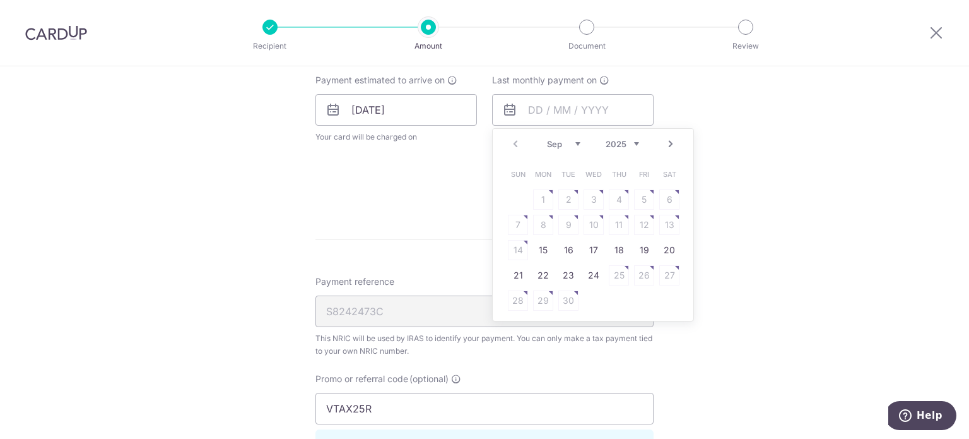
click at [666, 140] on link "Next" at bounding box center [670, 143] width 15 height 15
click at [588, 244] on link "15" at bounding box center [594, 250] width 20 height 20
type input "[DATE]"
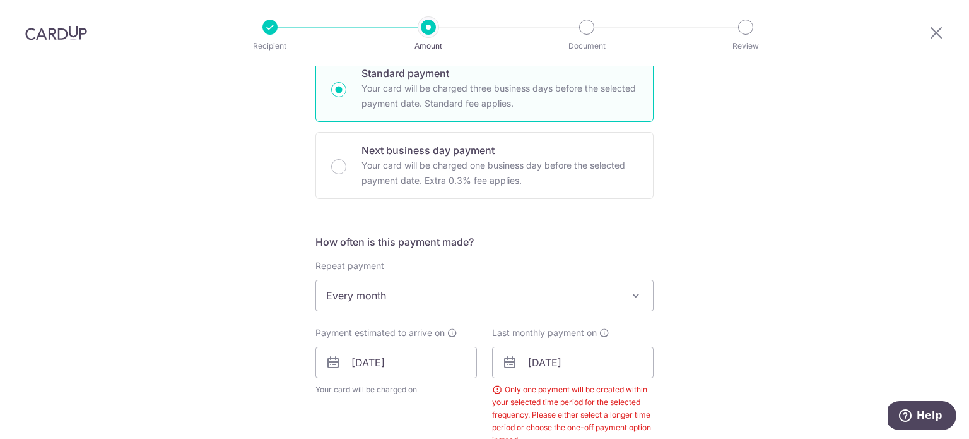
scroll to position [35, 0]
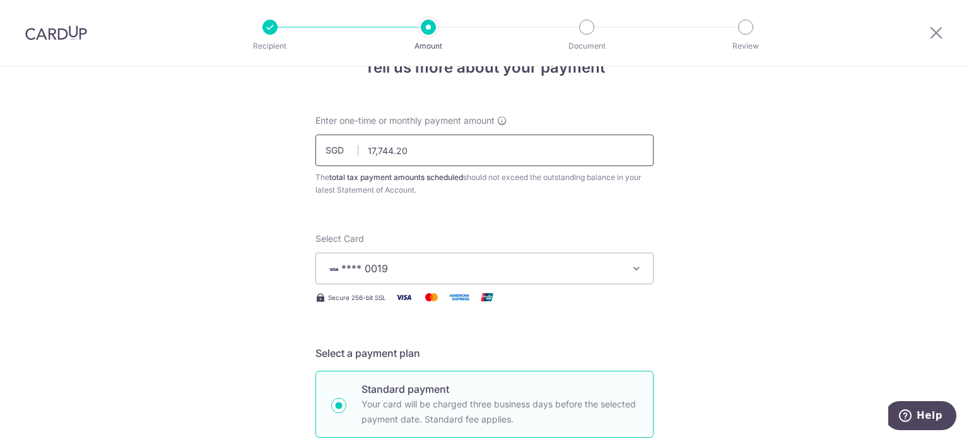
drag, startPoint x: 295, startPoint y: 155, endPoint x: 275, endPoint y: 155, distance: 20.8
type input "8,972.10"
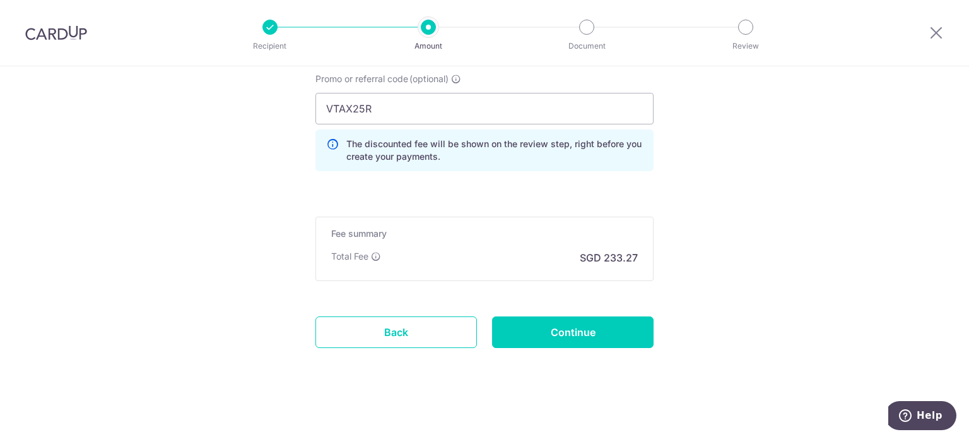
scroll to position [957, 0]
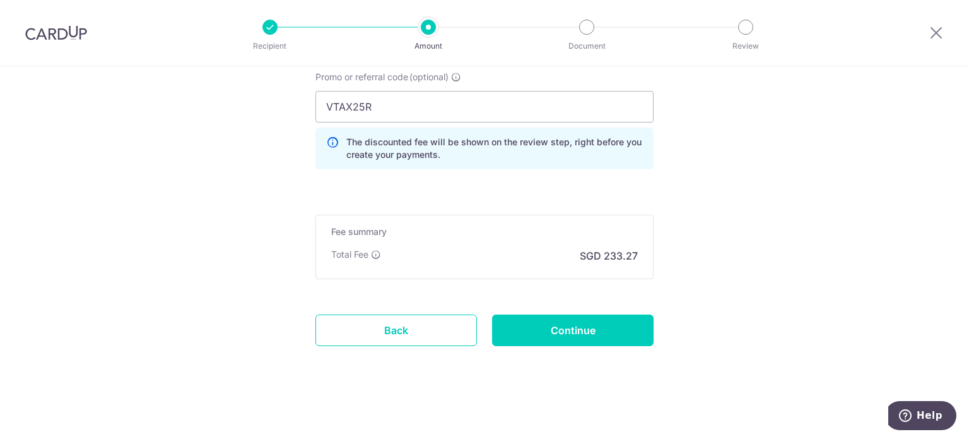
drag, startPoint x: 632, startPoint y: 259, endPoint x: 583, endPoint y: 242, distance: 52.3
click at [584, 242] on div "Fee summary Base fee $ 461.35 Extend fee Next-day fee Total Fee SGD 233.27" at bounding box center [485, 247] width 338 height 64
click at [583, 242] on div "Fee summary Base fee $ 461.35 Extend fee Next-day fee Total Fee SGD 233.27" at bounding box center [485, 247] width 338 height 64
drag, startPoint x: 643, startPoint y: 259, endPoint x: 674, endPoint y: 257, distance: 31.0
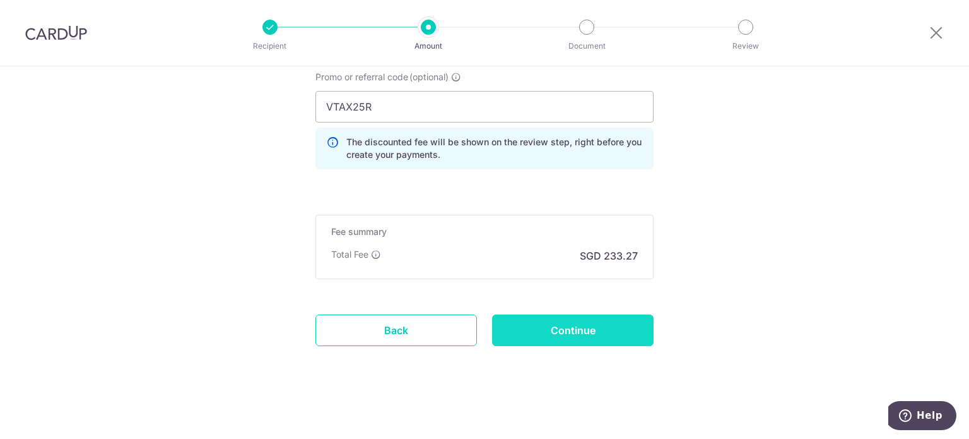
click at [617, 335] on input "Continue" at bounding box center [573, 330] width 162 height 32
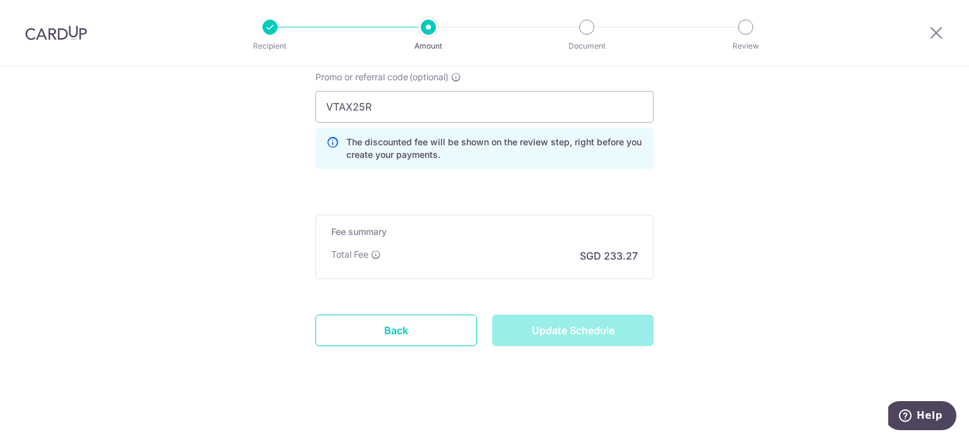
type input "Update Schedule"
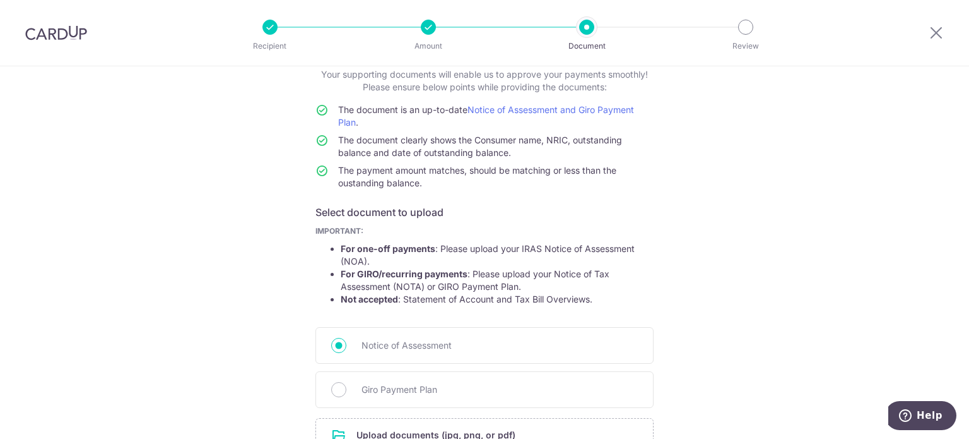
scroll to position [189, 0]
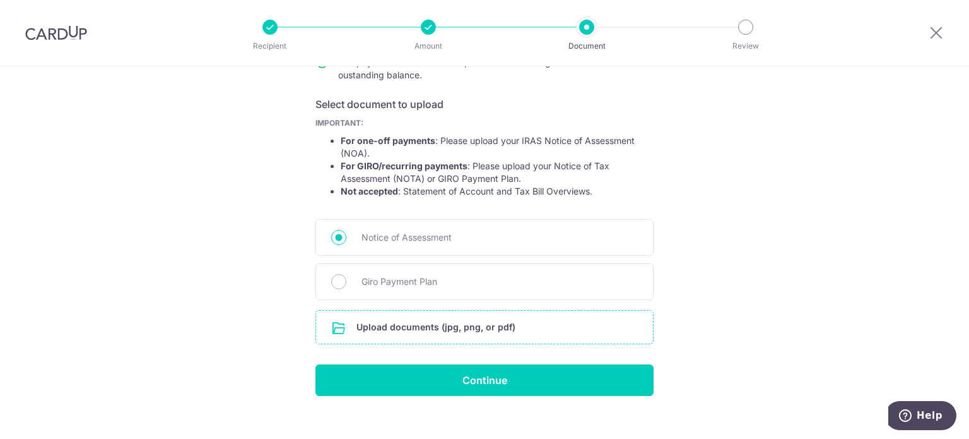
click at [437, 327] on input "file" at bounding box center [484, 326] width 337 height 33
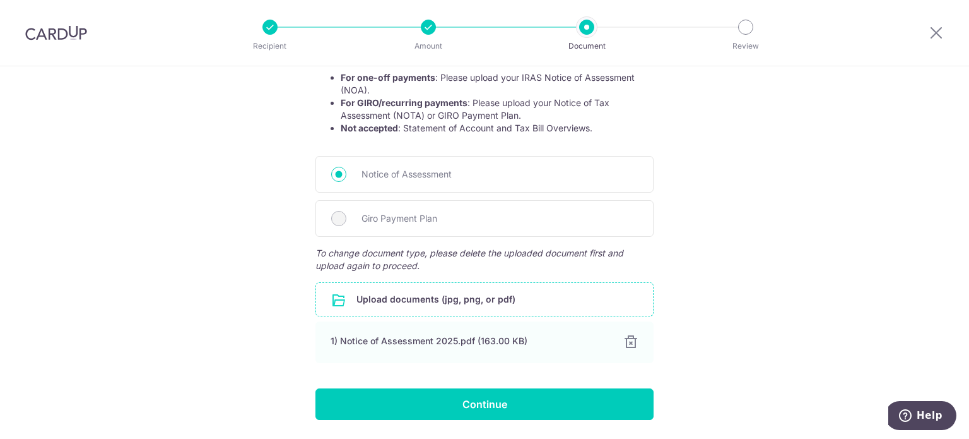
scroll to position [292, 0]
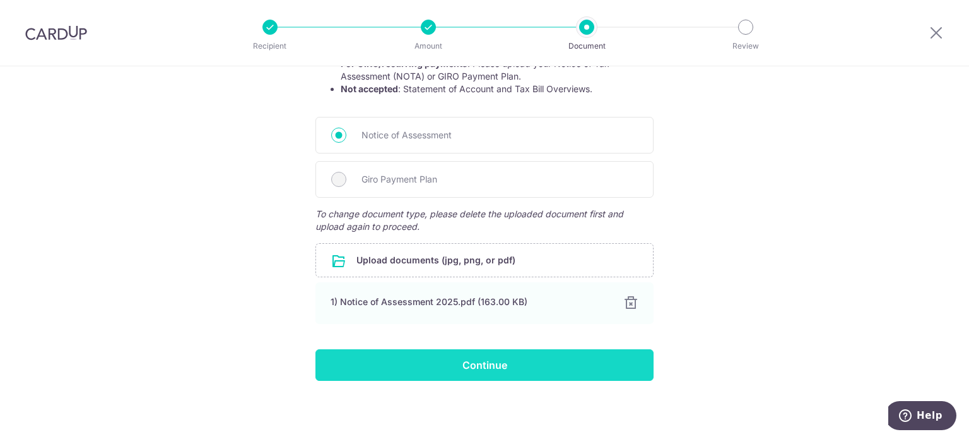
click at [581, 369] on input "Continue" at bounding box center [485, 365] width 338 height 32
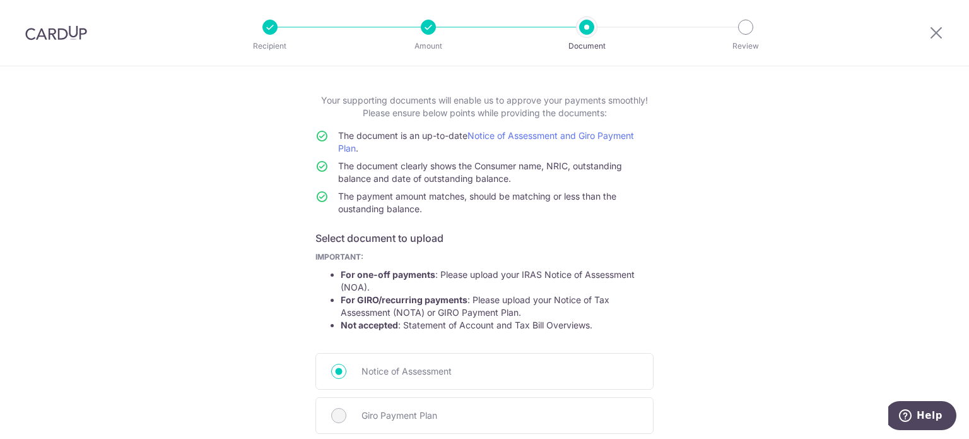
scroll to position [0, 0]
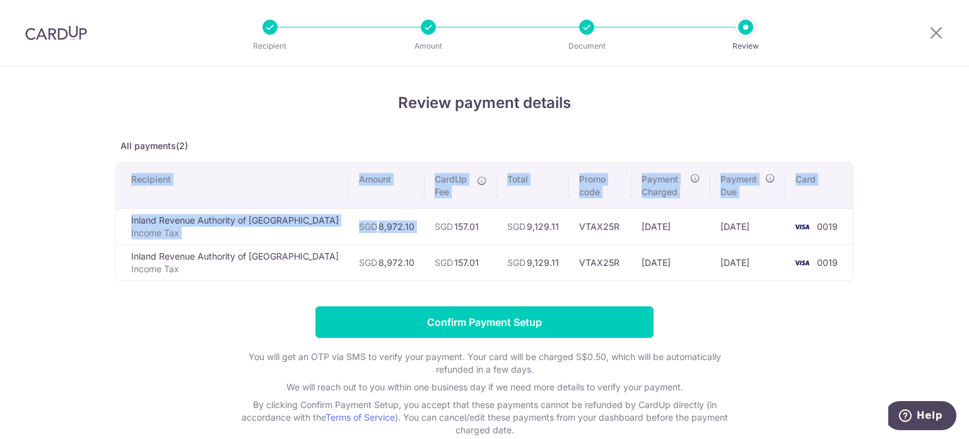
drag, startPoint x: 399, startPoint y: 229, endPoint x: 923, endPoint y: 273, distance: 525.6
click at [923, 273] on div "Review payment details All payments(2) Recipient Amount CardUp Fee Total Promo …" at bounding box center [484, 288] width 969 height 444
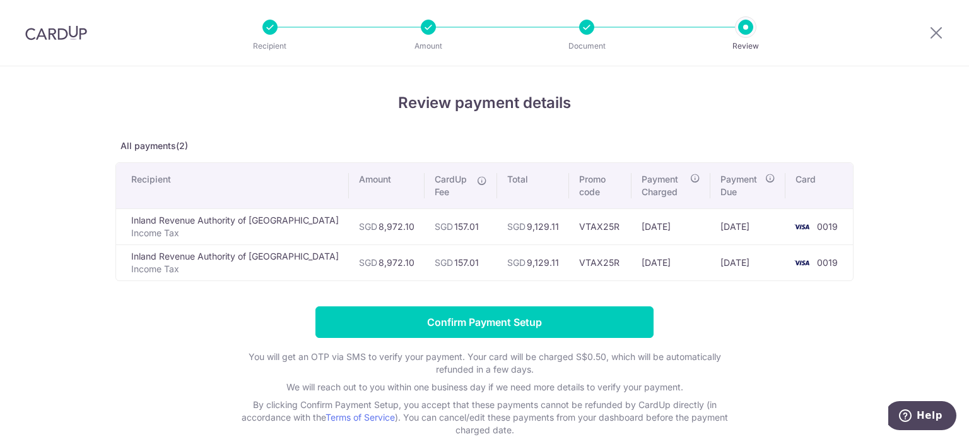
click at [895, 285] on div "Review payment details All payments(2) Recipient Amount CardUp Fee Total Promo …" at bounding box center [484, 288] width 969 height 444
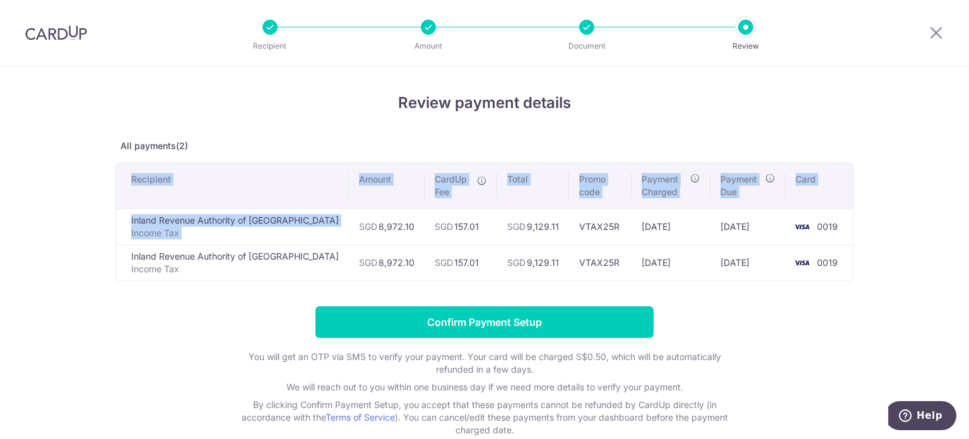
drag, startPoint x: 310, startPoint y: 222, endPoint x: 853, endPoint y: 259, distance: 544.0
click at [853, 259] on div "Review payment details All payments(2) Recipient Amount CardUp Fee Total Promo …" at bounding box center [484, 288] width 969 height 444
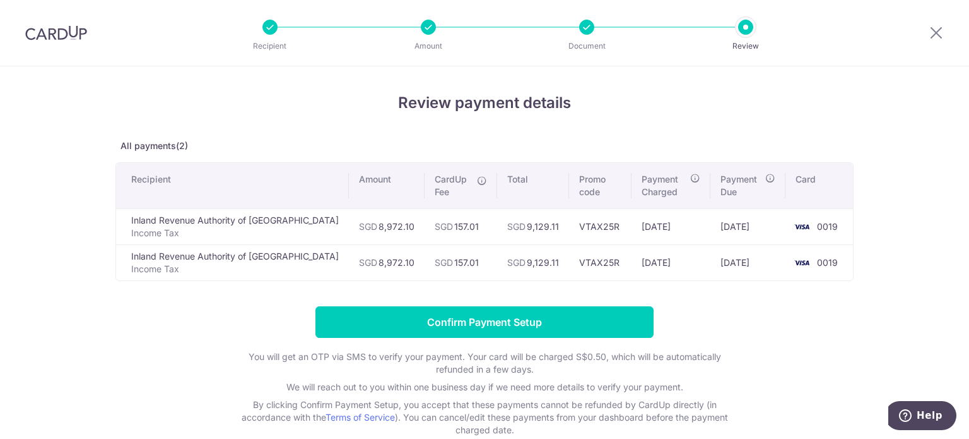
click at [767, 332] on form "Confirm Payment Setup You will get an OTP via SMS to verify your payment. Your …" at bounding box center [484, 371] width 738 height 130
drag, startPoint x: 387, startPoint y: 223, endPoint x: 448, endPoint y: 257, distance: 70.1
click at [448, 257] on tbody "Inland Revenue Authority of Singapore Income Tax SGD 8,972.10 SGD 157.01 SGD 9,…" at bounding box center [484, 244] width 737 height 72
click at [447, 257] on td "SGD 157.01" at bounding box center [461, 262] width 73 height 36
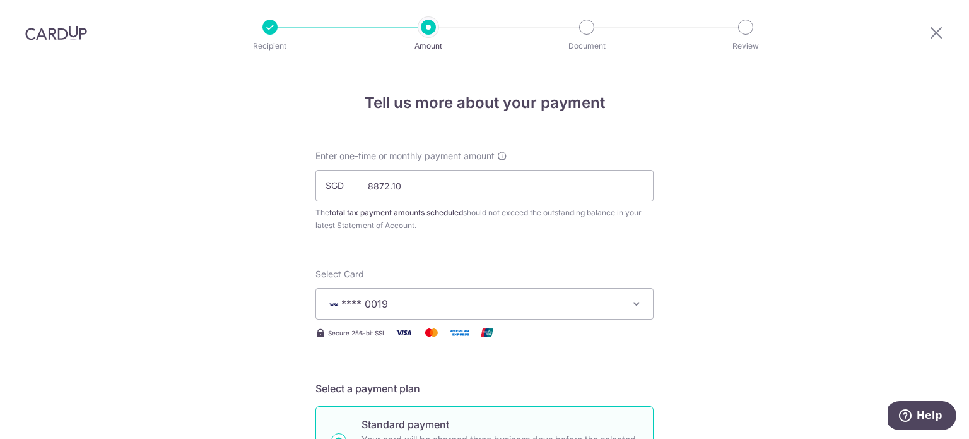
type input "8,872.10"
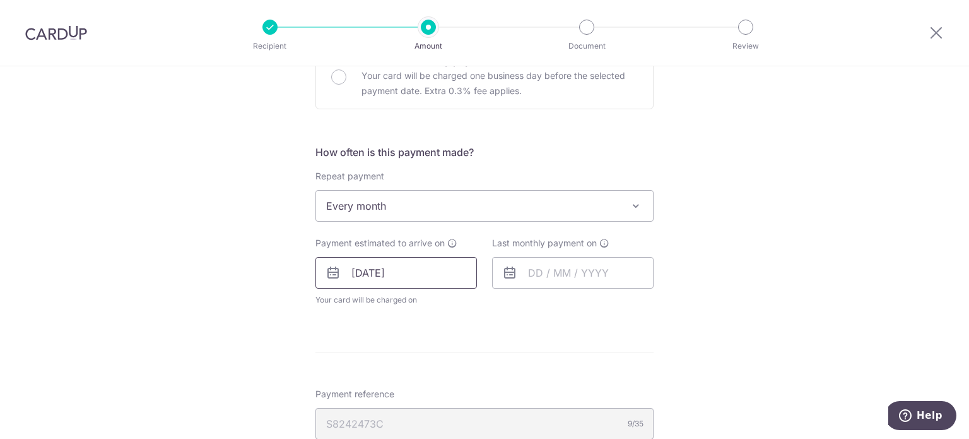
scroll to position [442, 0]
click at [533, 268] on input "text" at bounding box center [573, 272] width 162 height 32
click at [673, 301] on link "Next" at bounding box center [670, 305] width 15 height 15
click at [591, 411] on link "15" at bounding box center [594, 411] width 20 height 20
type input "[DATE]"
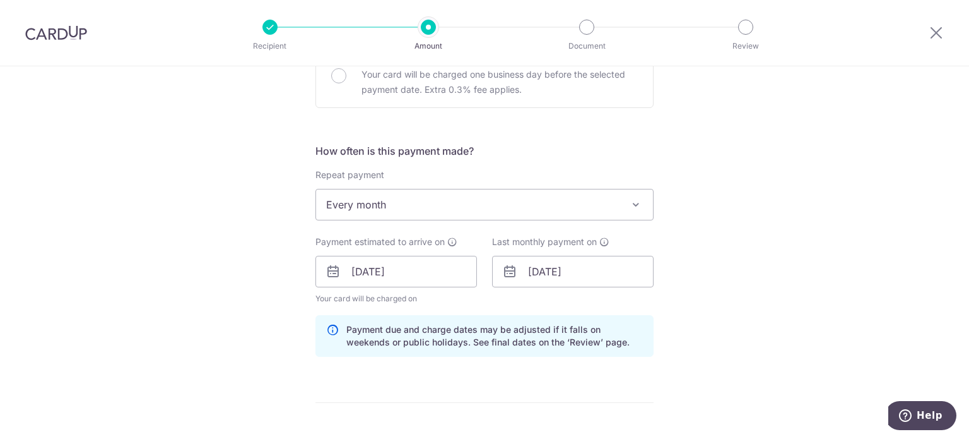
click at [738, 267] on div "Tell us more about your payment Enter one-time or monthly payment amount SGD 8,…" at bounding box center [484, 265] width 969 height 1280
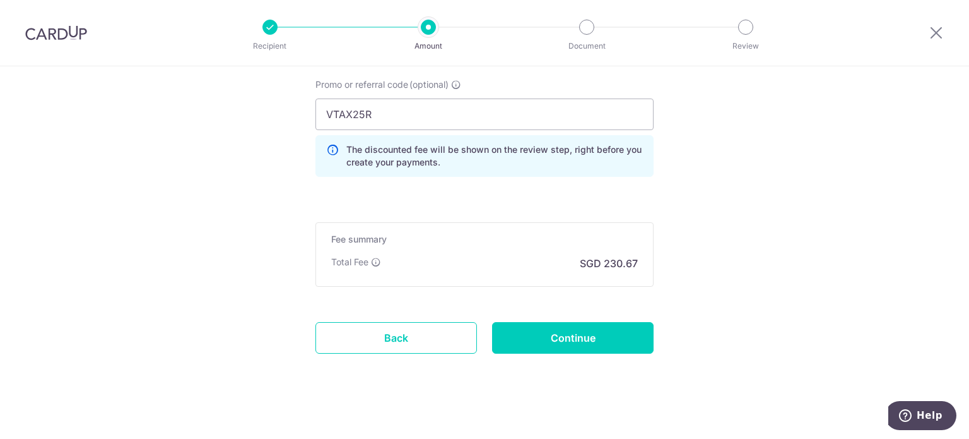
scroll to position [906, 0]
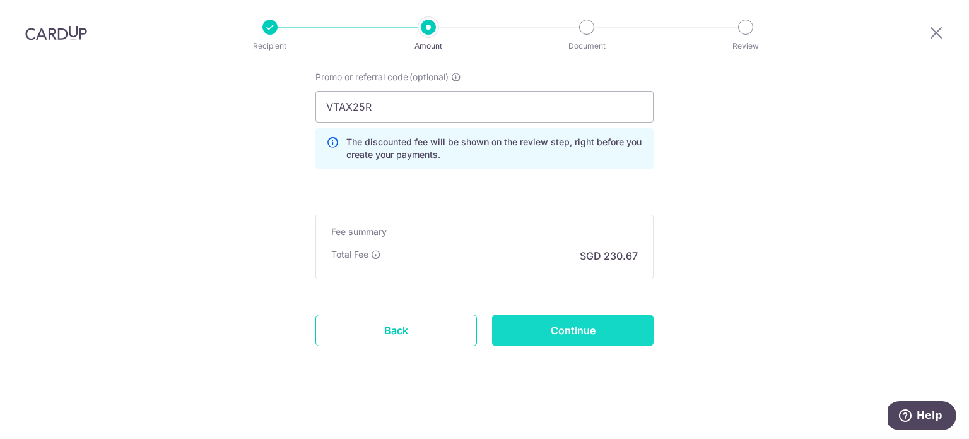
click at [637, 331] on input "Continue" at bounding box center [573, 330] width 162 height 32
type input "Update Schedule"
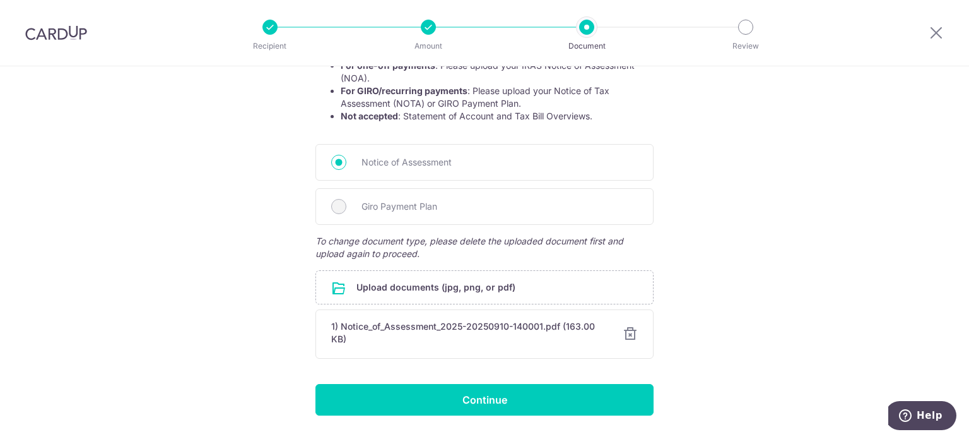
scroll to position [299, 0]
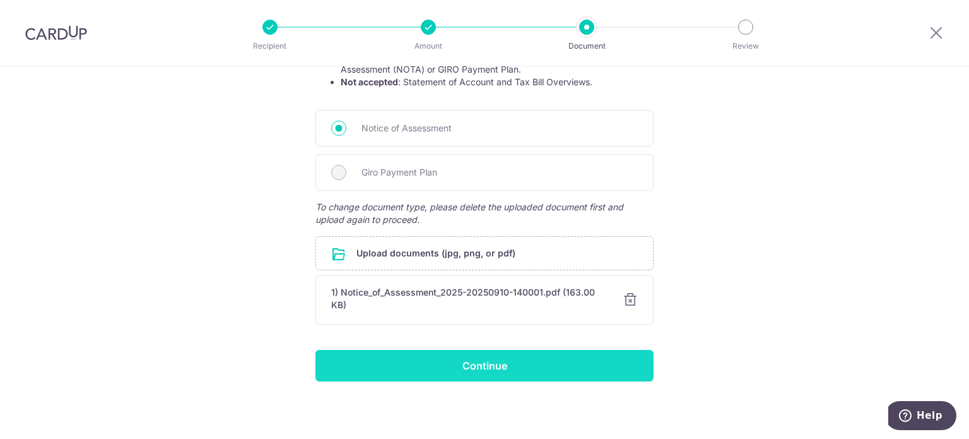
click at [597, 372] on input "Continue" at bounding box center [485, 366] width 338 height 32
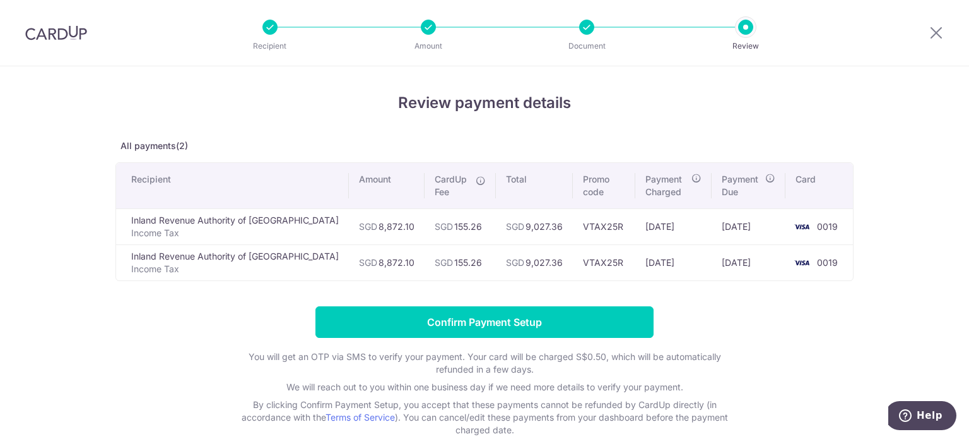
drag, startPoint x: 386, startPoint y: 229, endPoint x: 506, endPoint y: 278, distance: 129.4
click at [506, 278] on tbody "Inland Revenue Authority of Singapore Income Tax SGD 8,872.10 SGD 155.26 SGD 9,…" at bounding box center [484, 244] width 737 height 72
click at [440, 222] on td "SGD 155.26" at bounding box center [460, 226] width 71 height 36
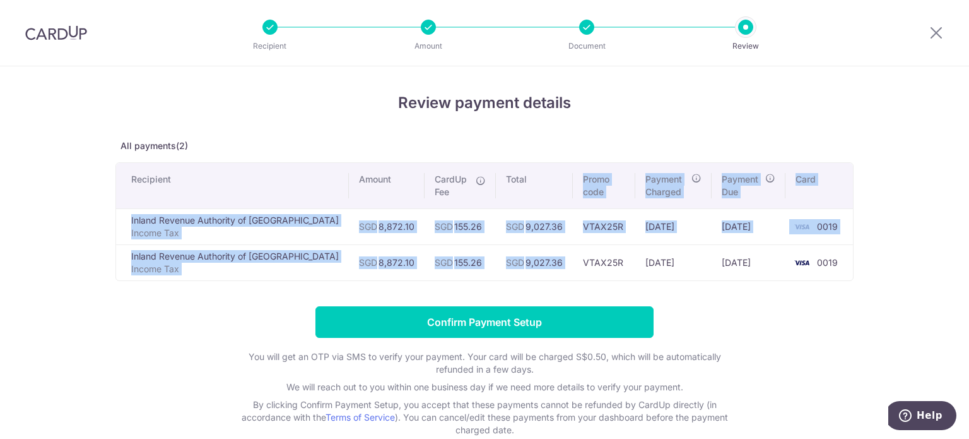
drag, startPoint x: 537, startPoint y: 275, endPoint x: 515, endPoint y: 205, distance: 72.8
click at [515, 205] on table "Recipient Amount CardUp Fee Total Promo code Payment Charged Payment Due Card I…" at bounding box center [484, 221] width 738 height 119
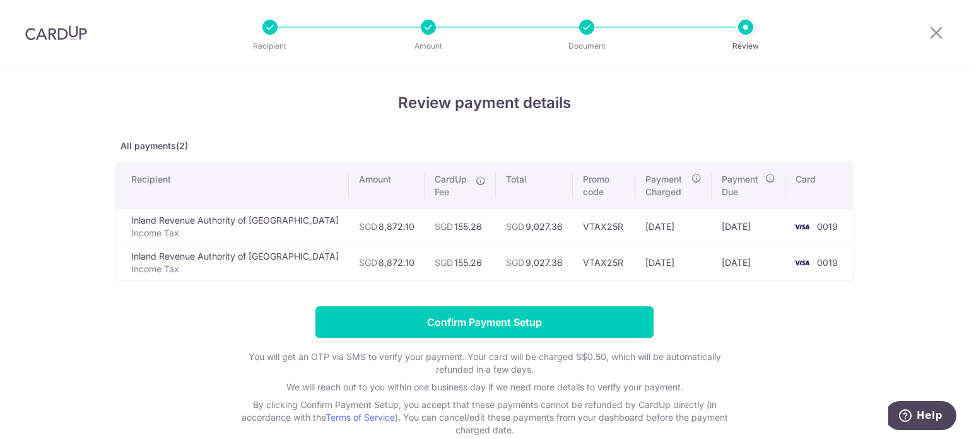
click at [783, 314] on form "Confirm Payment Setup You will get an OTP via SMS to verify your payment. Your …" at bounding box center [484, 371] width 738 height 130
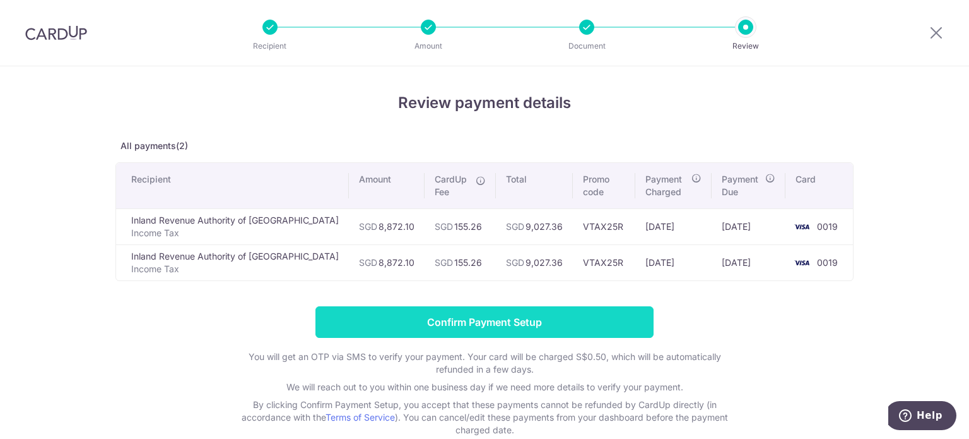
click at [620, 321] on input "Confirm Payment Setup" at bounding box center [485, 322] width 338 height 32
